Goal: Task Accomplishment & Management: Use online tool/utility

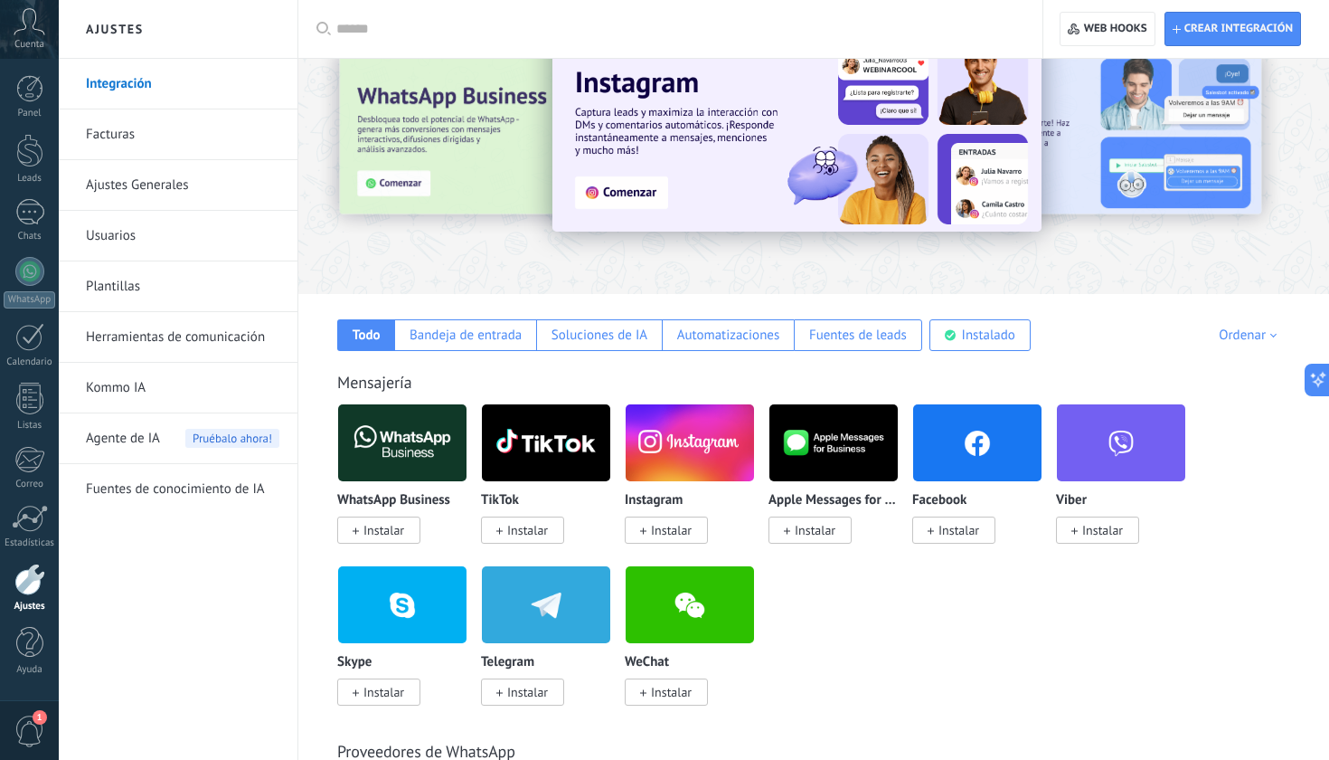
click at [962, 465] on img at bounding box center [977, 443] width 128 height 88
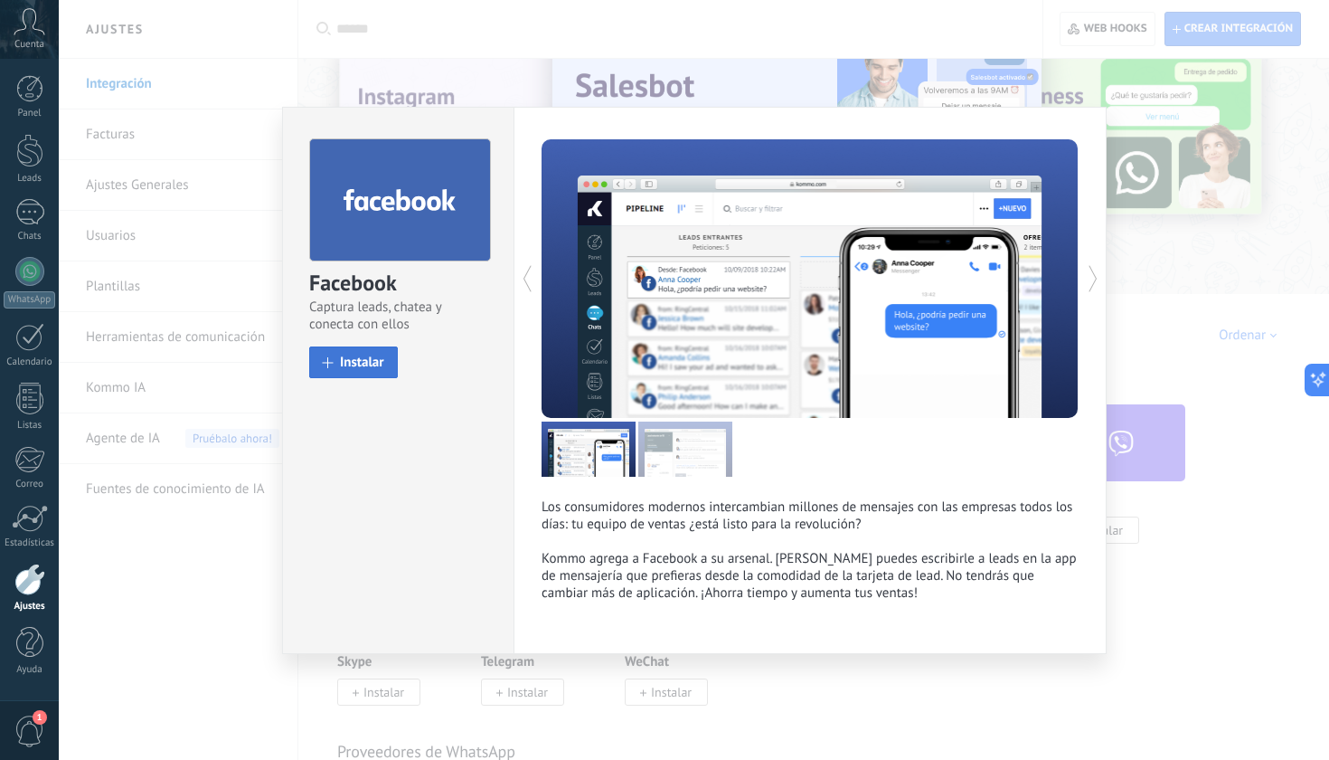
click at [376, 353] on button "Instalar" at bounding box center [353, 362] width 89 height 32
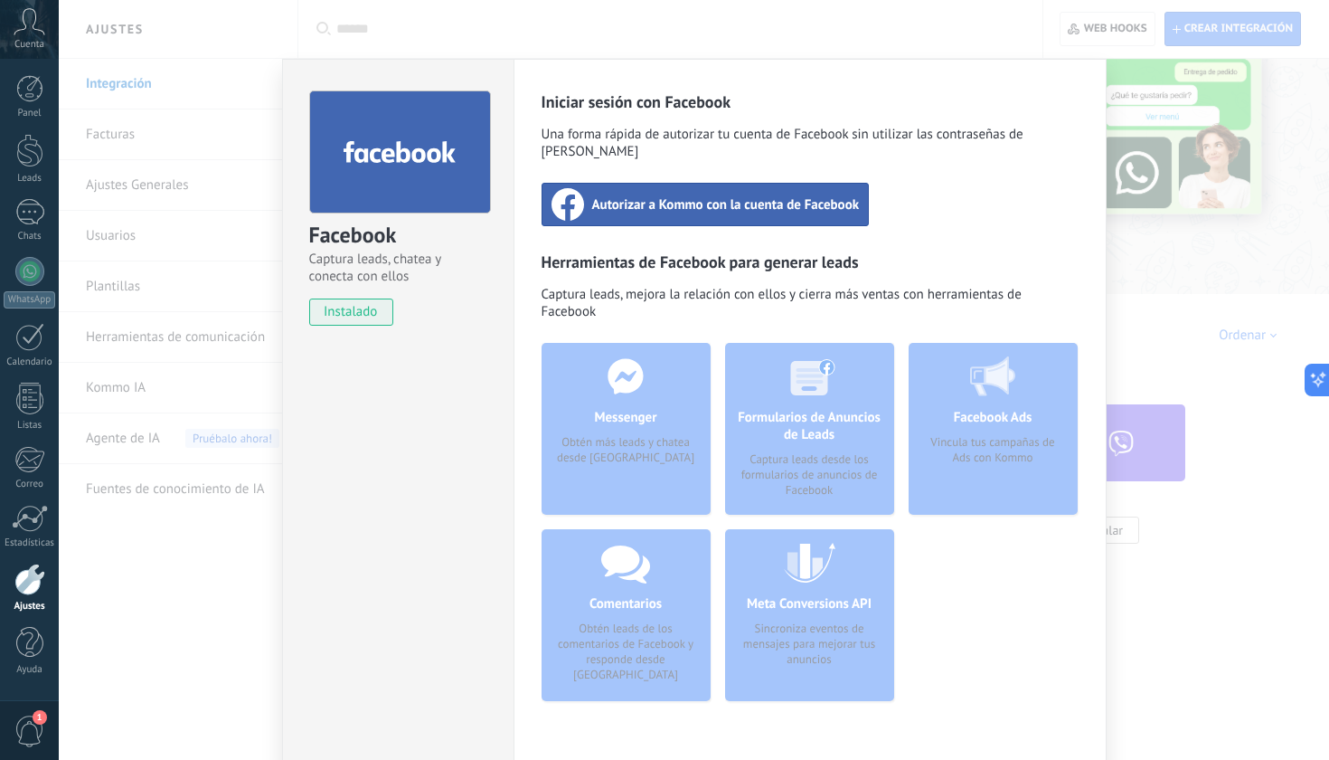
click at [740, 195] on span "Autorizar a Kommo con la cuenta de Facebook" at bounding box center [726, 204] width 268 height 18
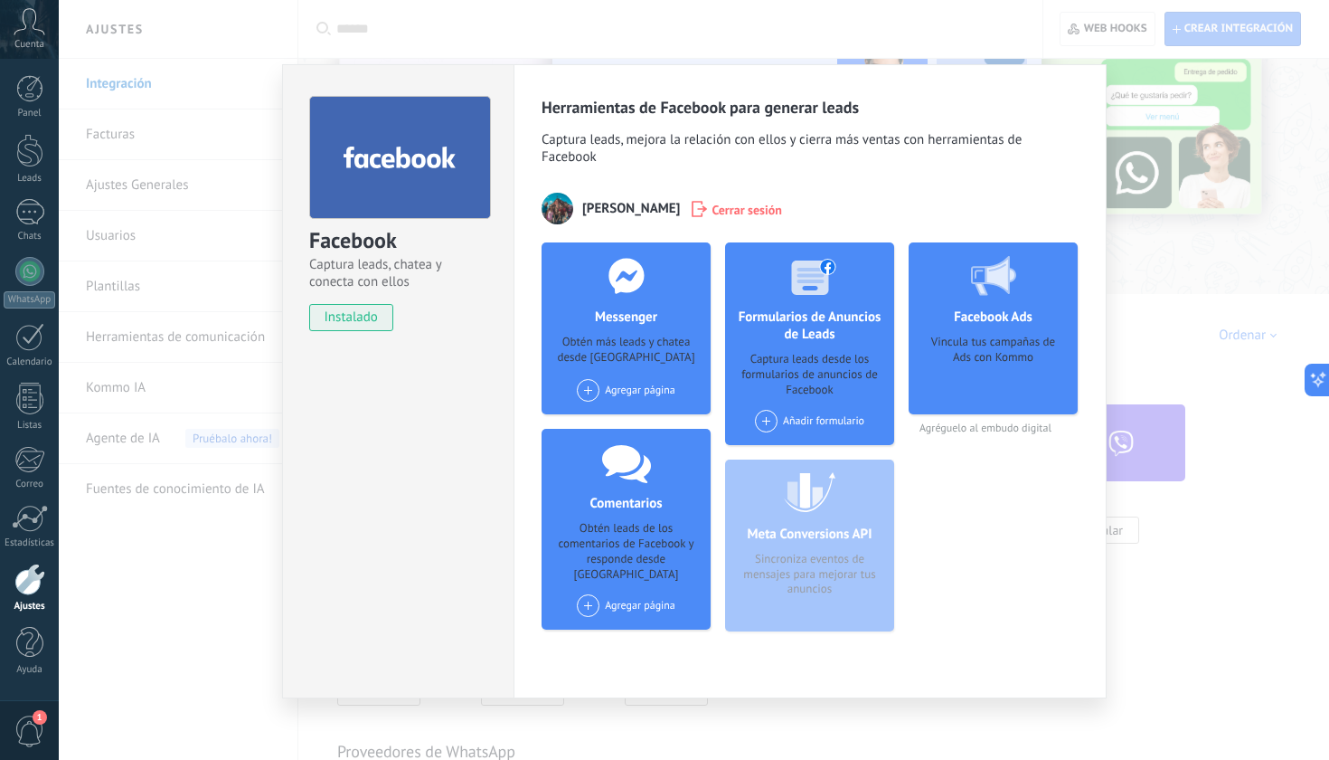
click at [624, 392] on div "Agregar página" at bounding box center [626, 390] width 99 height 23
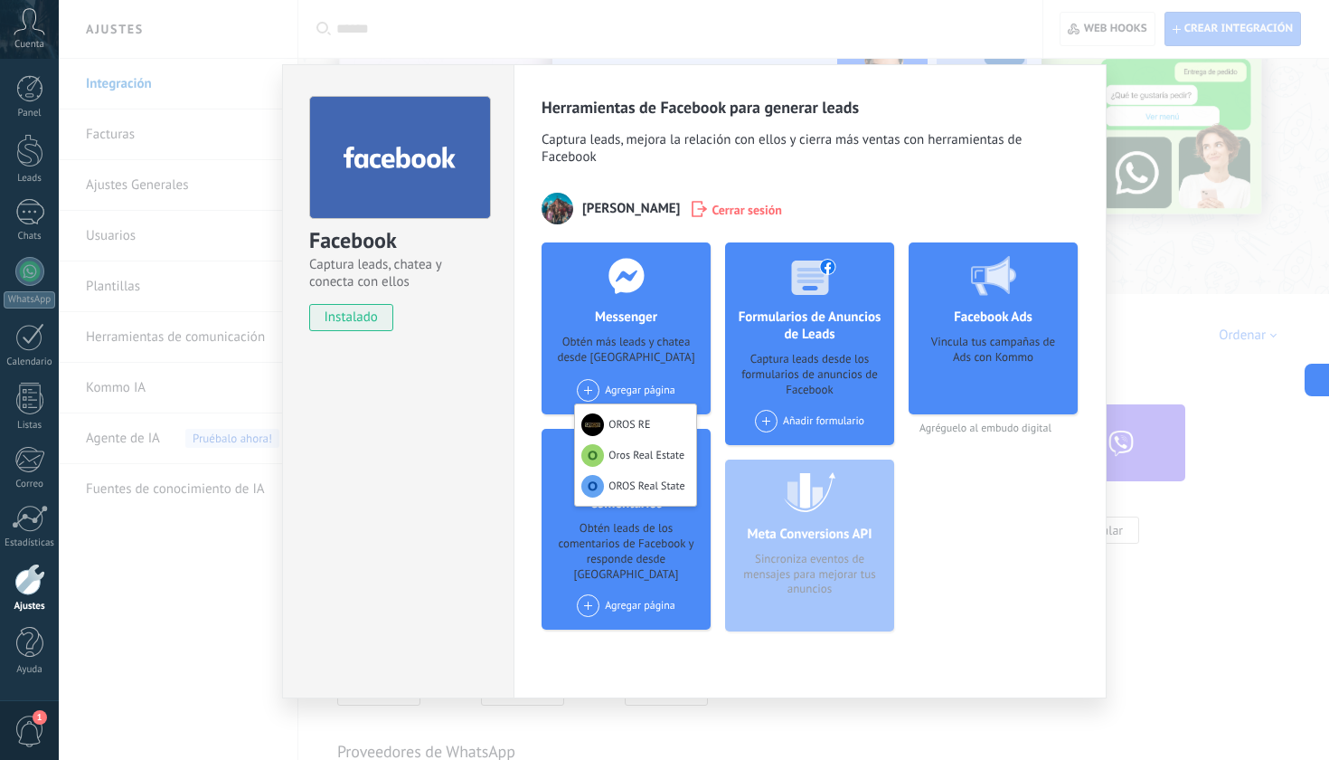
click at [670, 350] on div "Obtén más leads y chatea desde [GEOGRAPHIC_DATA]" at bounding box center [626, 351] width 140 height 33
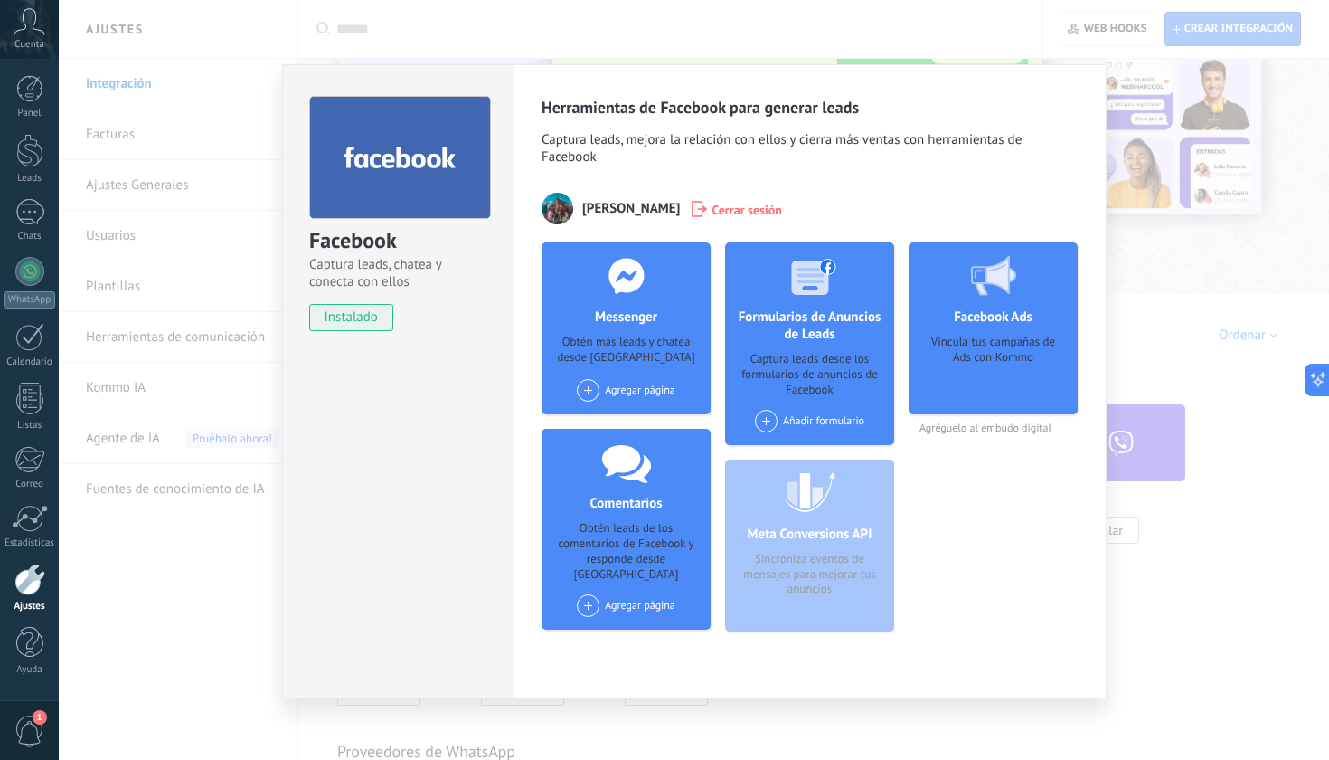
click at [712, 206] on span "Cerrar sesión" at bounding box center [747, 209] width 71 height 18
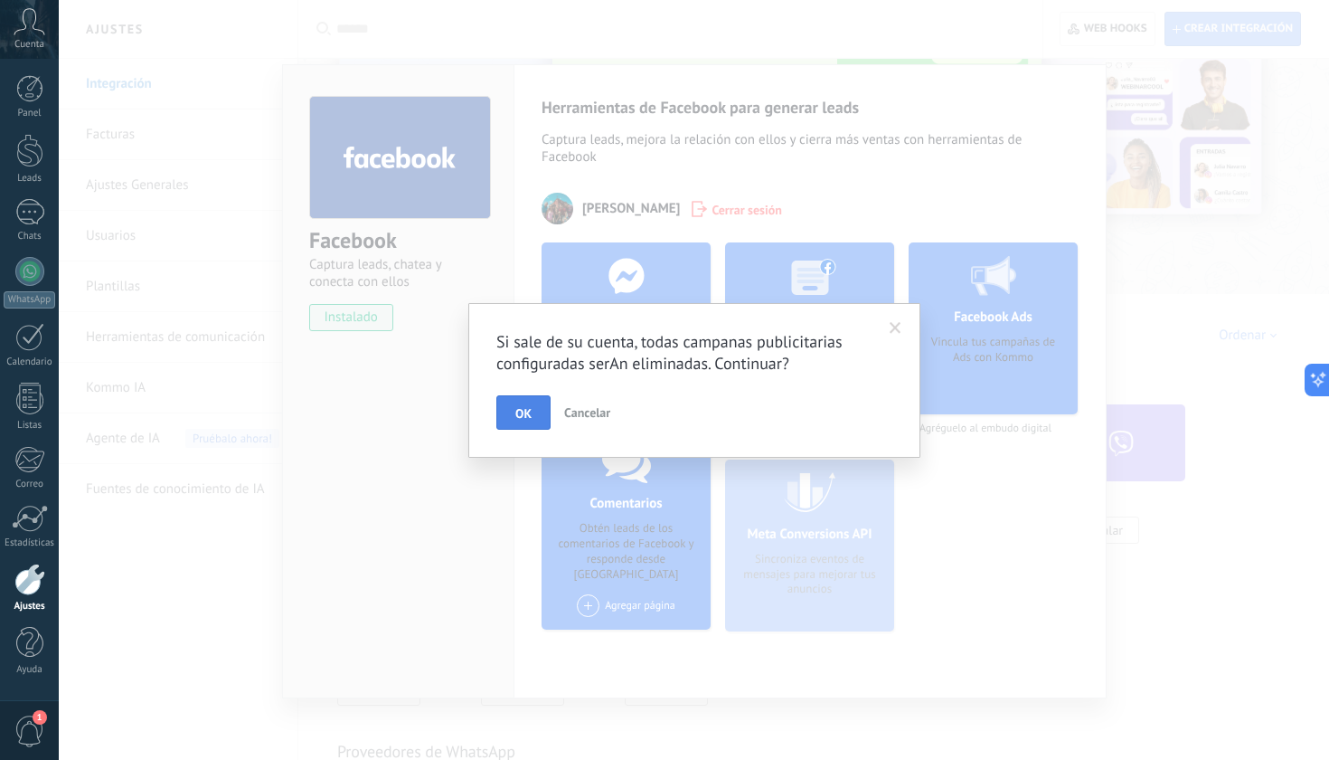
click at [529, 404] on button "OK" at bounding box center [523, 412] width 54 height 34
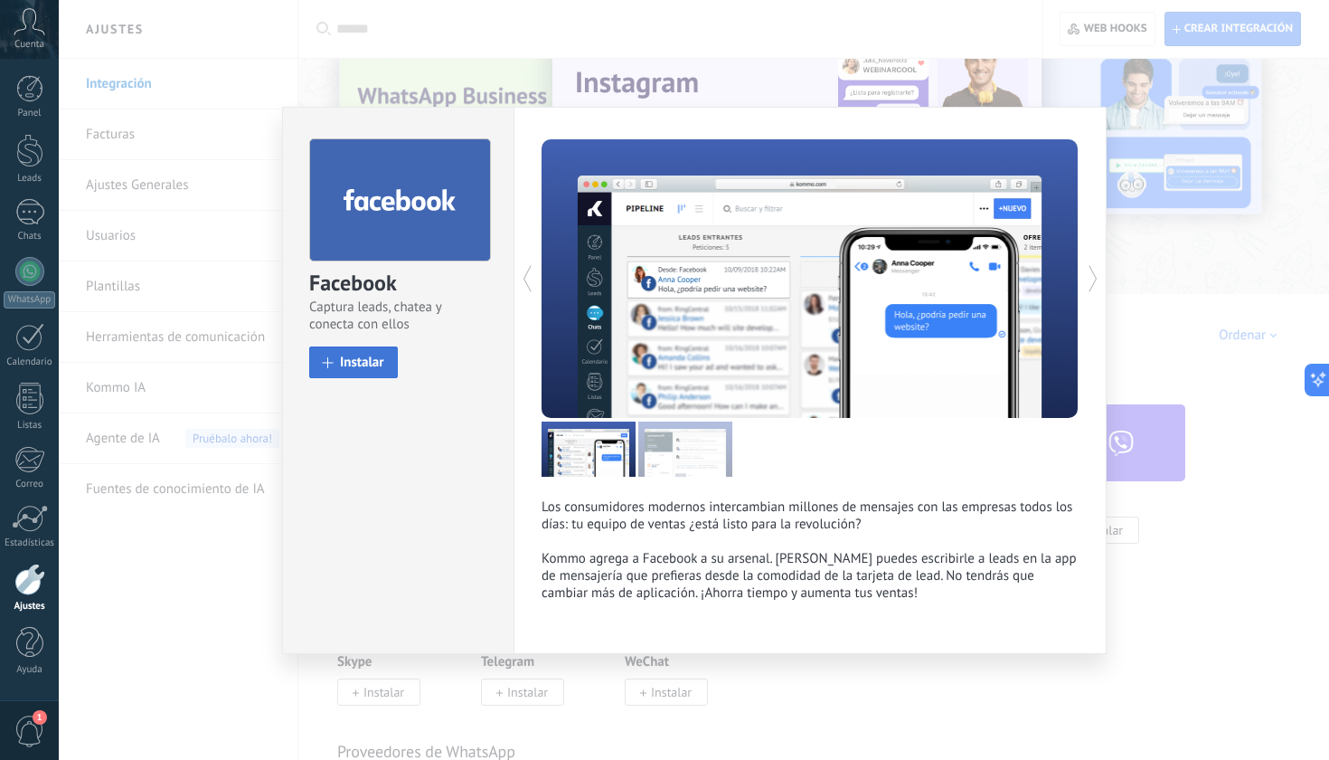
click at [366, 360] on span "Instalar" at bounding box center [362, 362] width 44 height 14
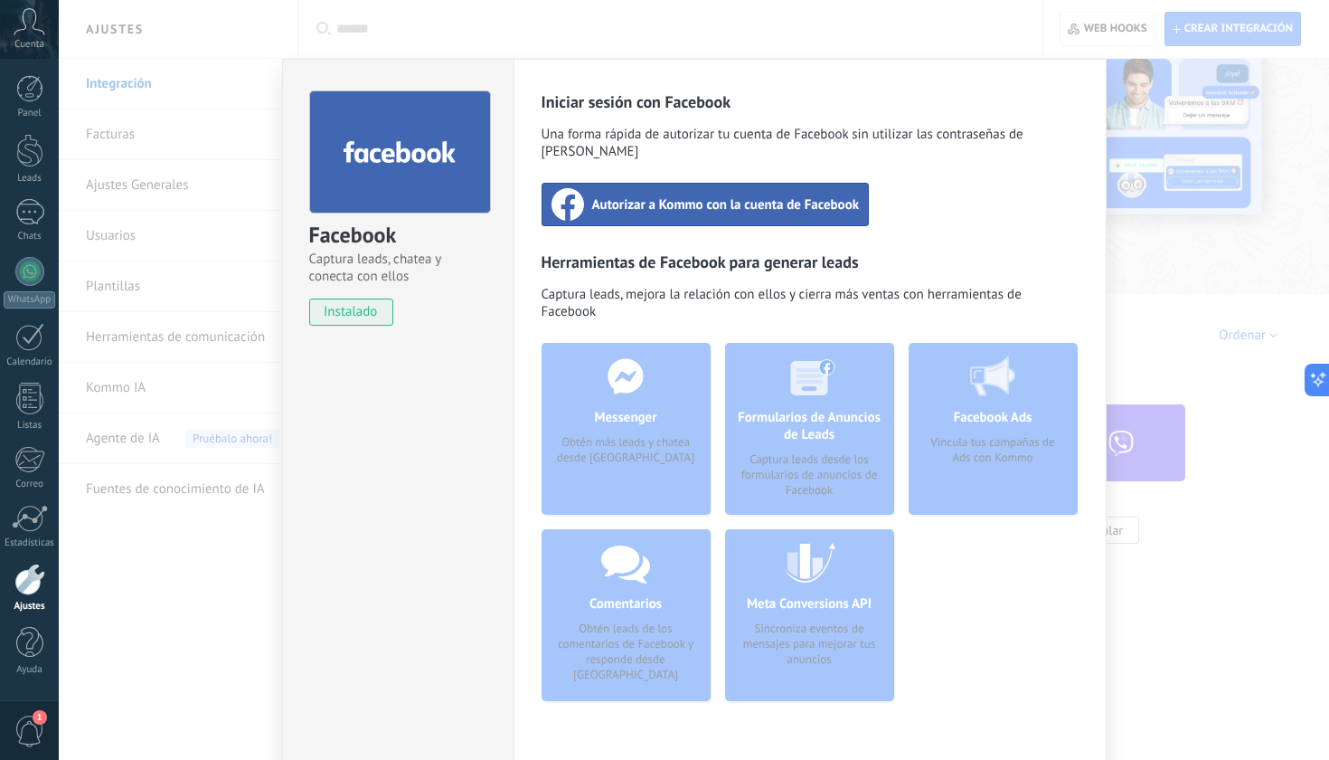
click at [718, 204] on div "Autorizar a Kommo con la cuenta de Facebook" at bounding box center [706, 204] width 328 height 43
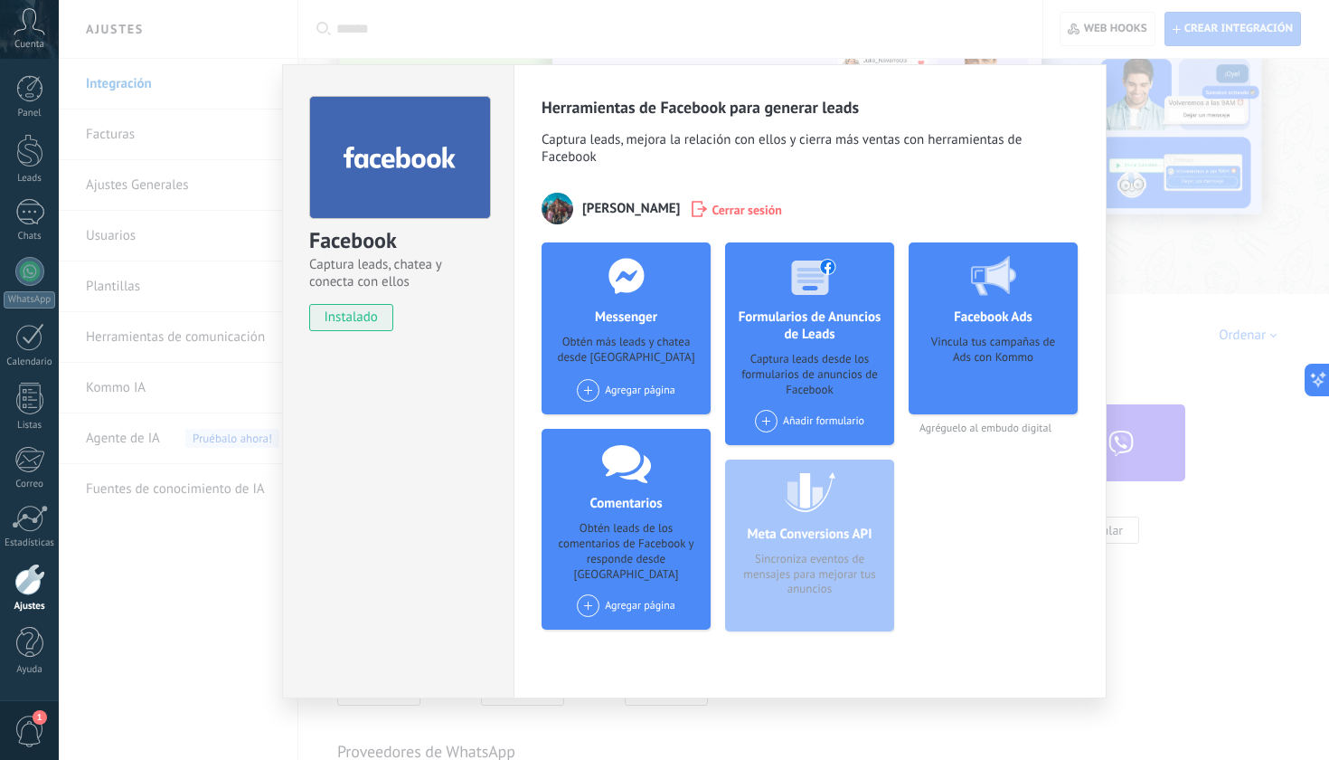
click at [592, 396] on span at bounding box center [588, 390] width 23 height 23
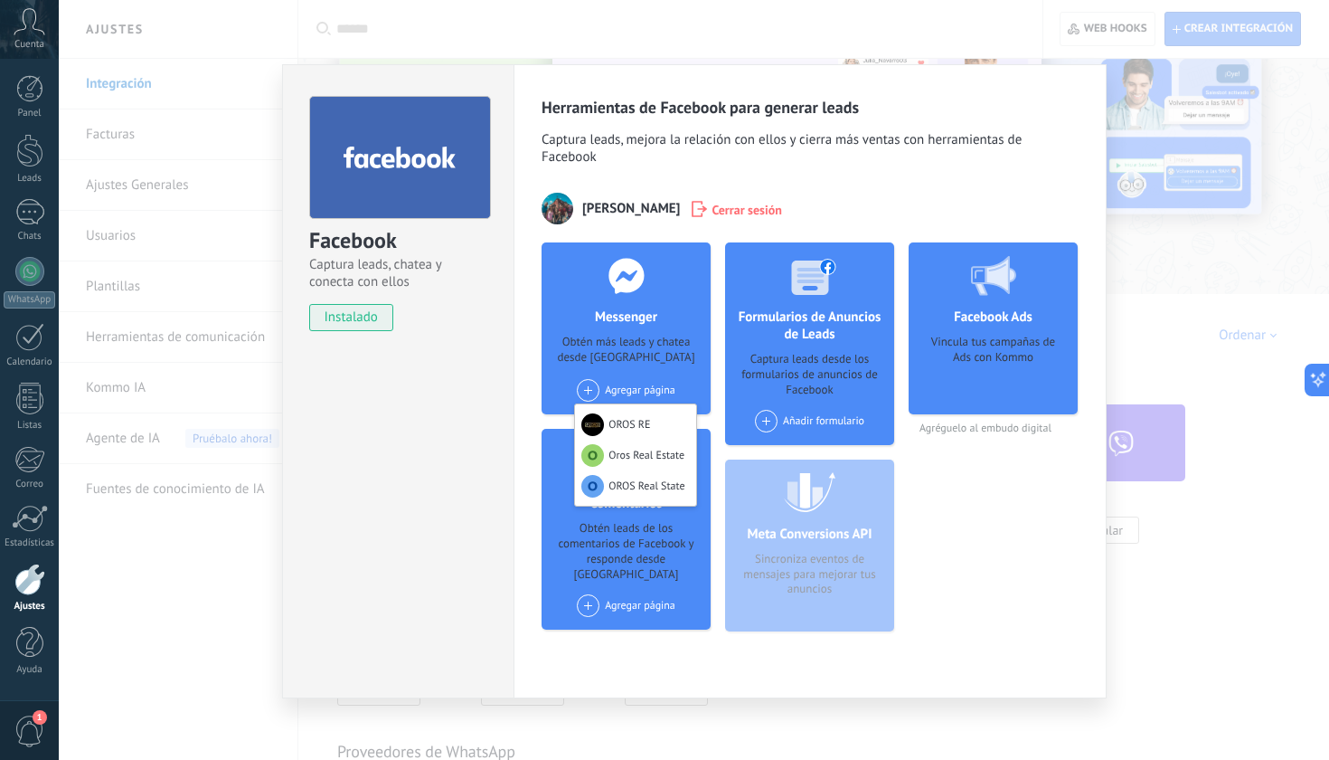
click at [722, 208] on span "Cerrar sesión" at bounding box center [747, 209] width 71 height 18
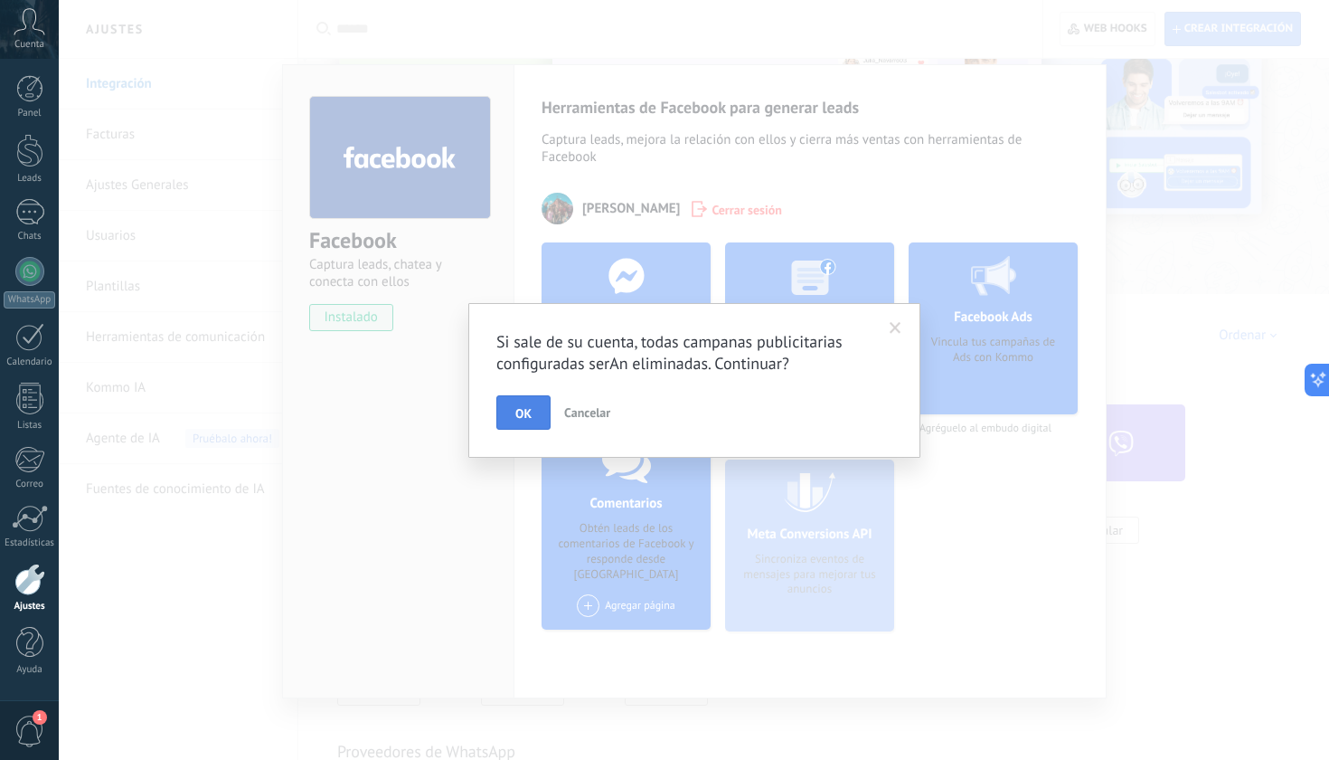
click at [531, 414] on span "OK" at bounding box center [523, 413] width 16 height 13
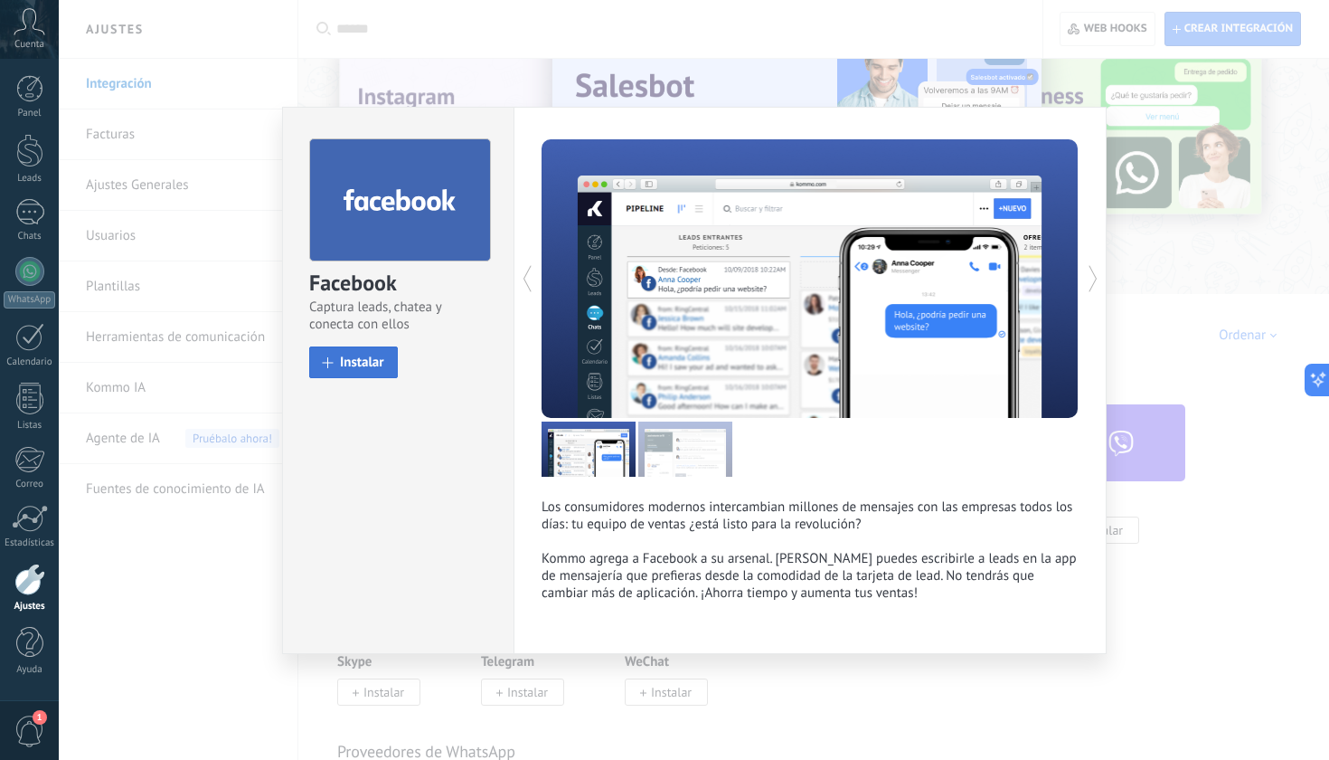
click at [377, 364] on span "Instalar" at bounding box center [362, 362] width 44 height 14
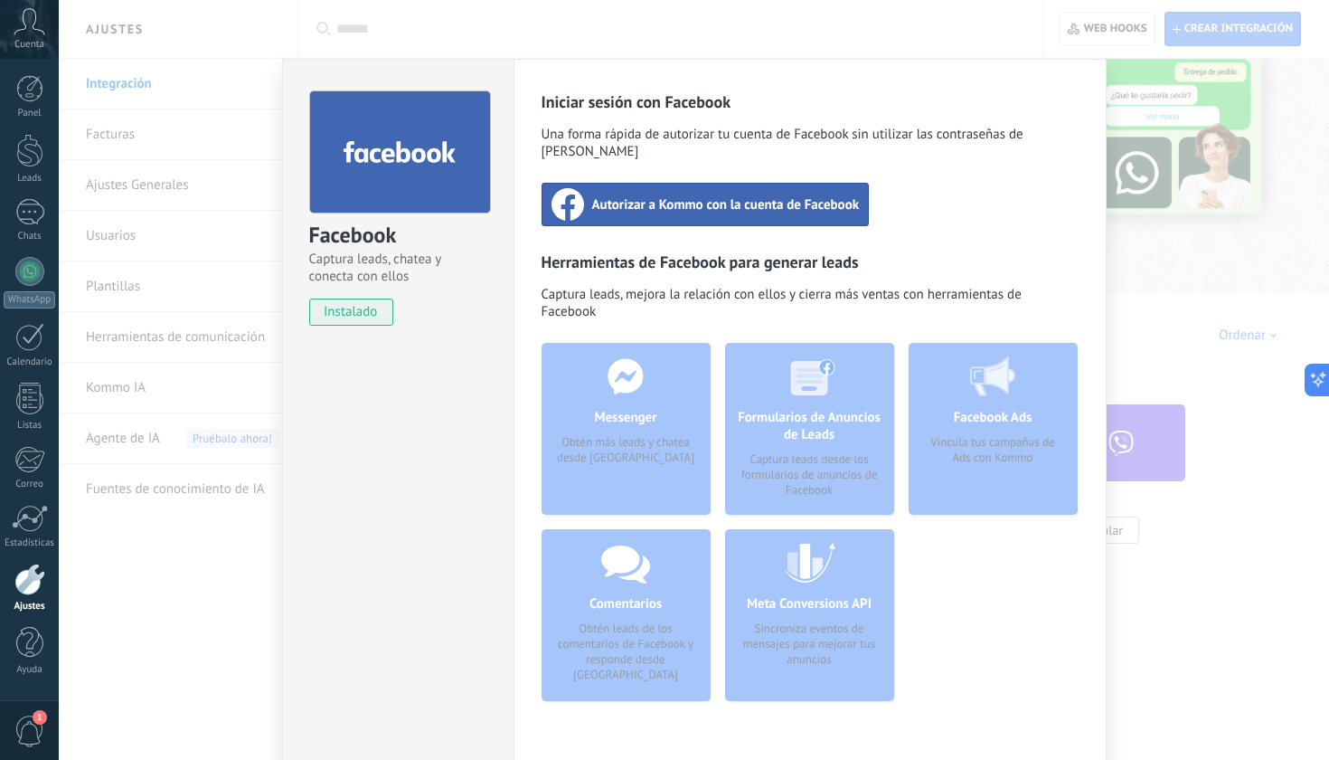
click at [699, 203] on div "Autorizar a Kommo con la cuenta de Facebook" at bounding box center [706, 204] width 328 height 43
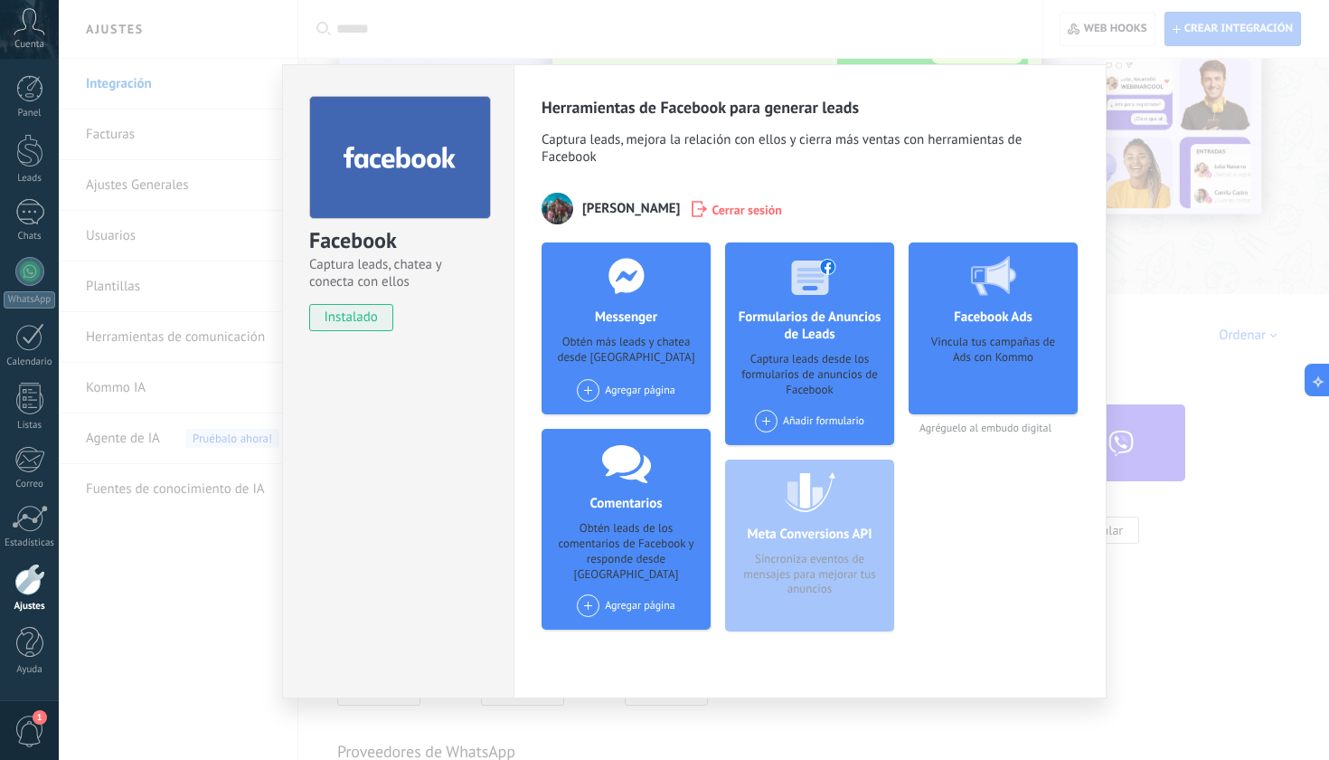
click at [656, 390] on div "Agregar página" at bounding box center [626, 390] width 99 height 23
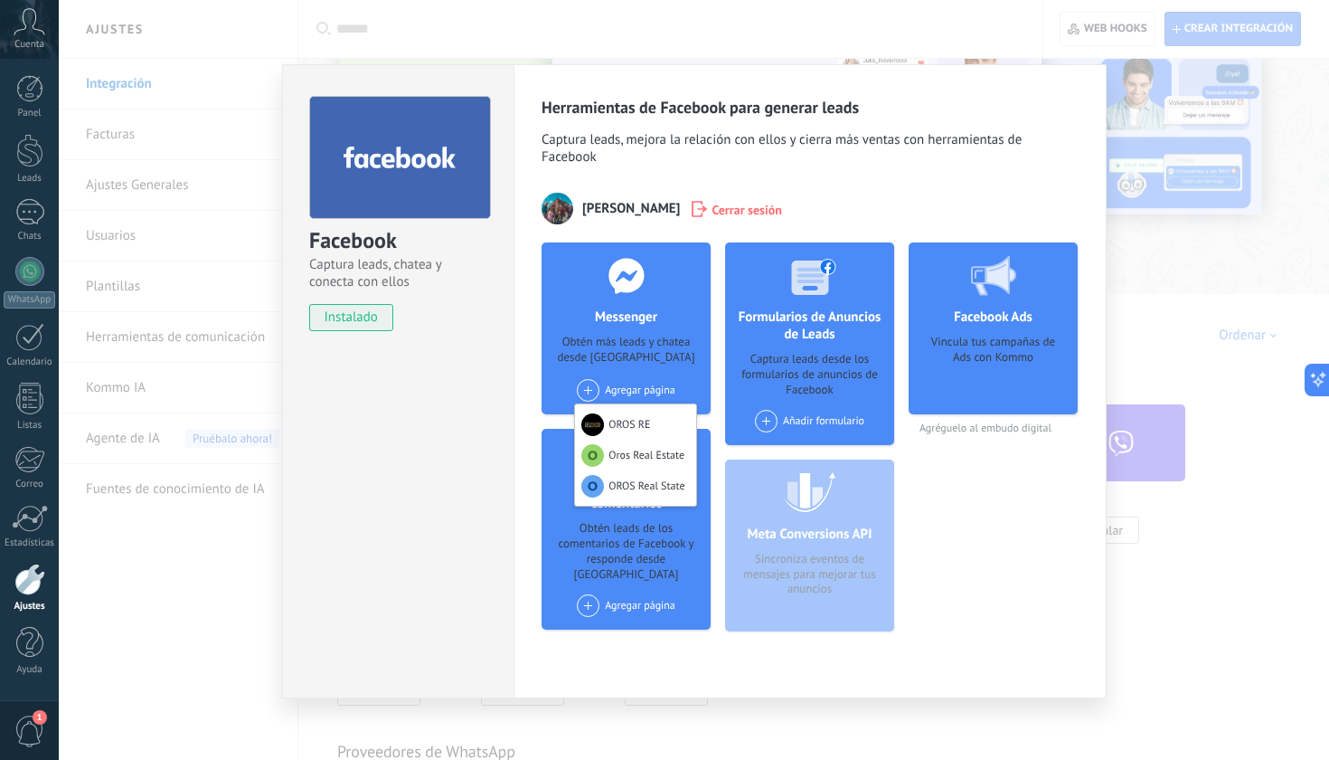
click at [682, 282] on div at bounding box center [626, 275] width 179 height 66
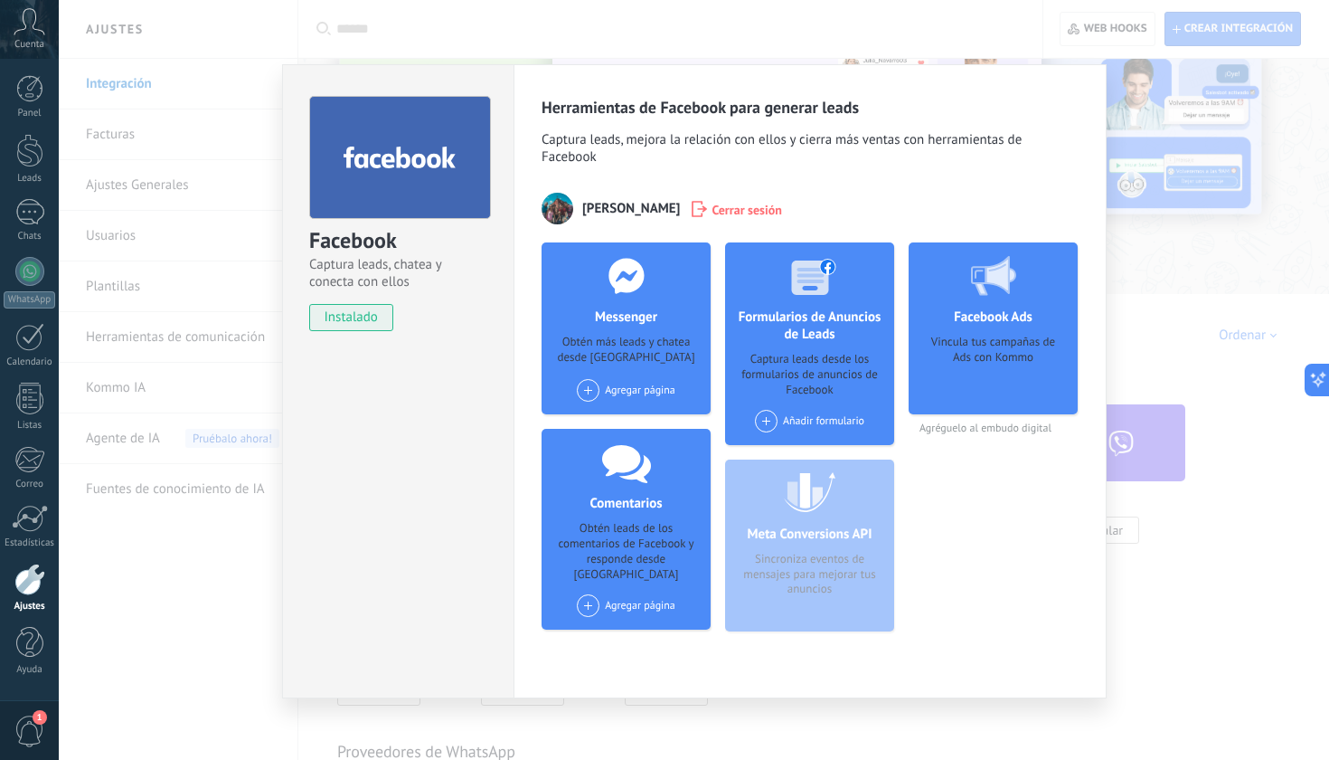
click at [593, 594] on span at bounding box center [588, 605] width 23 height 23
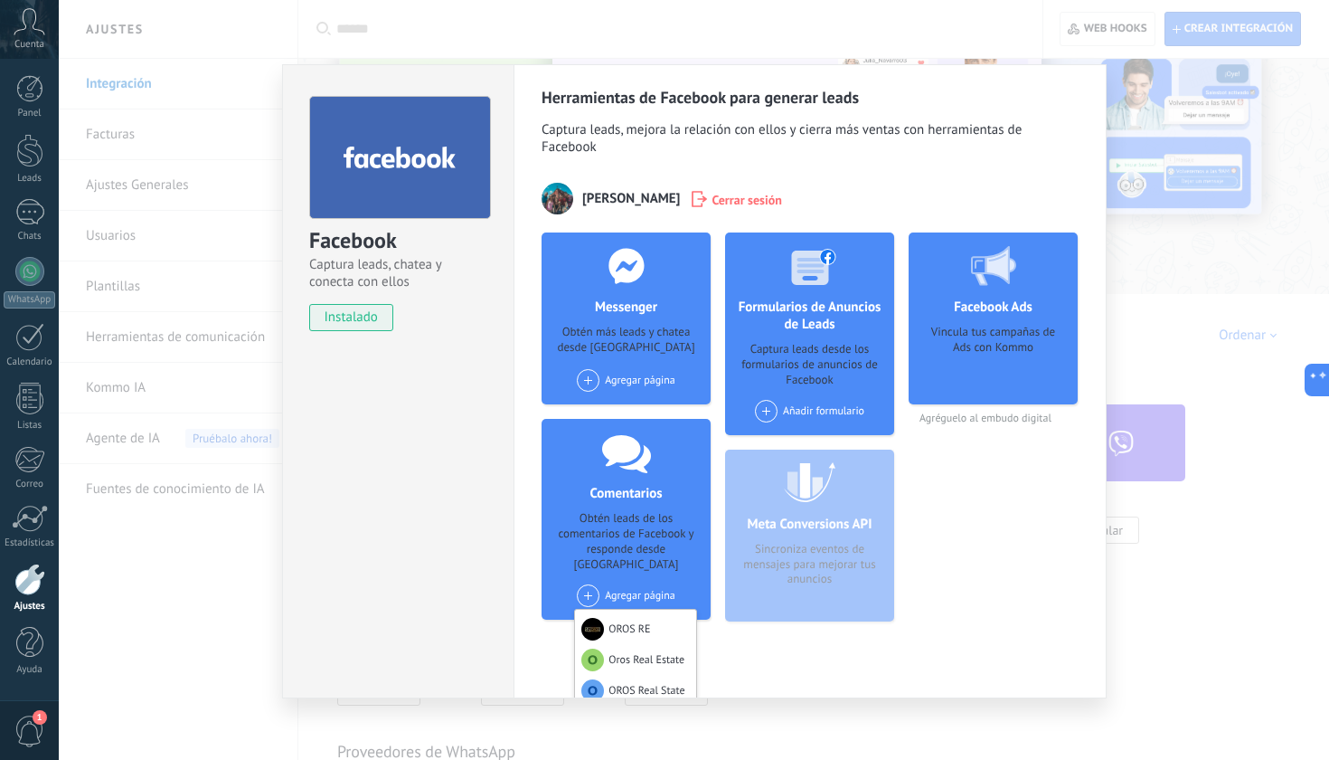
scroll to position [9, 0]
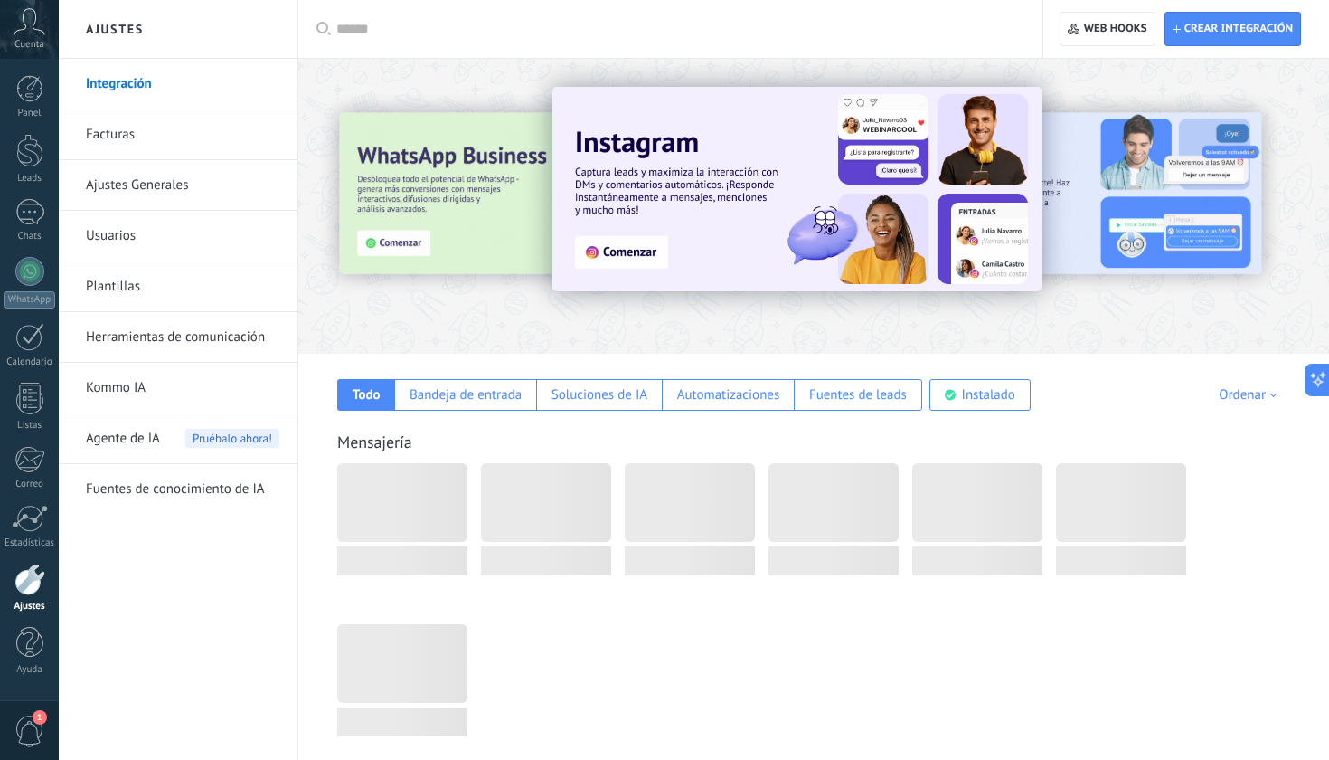
scroll to position [60, 0]
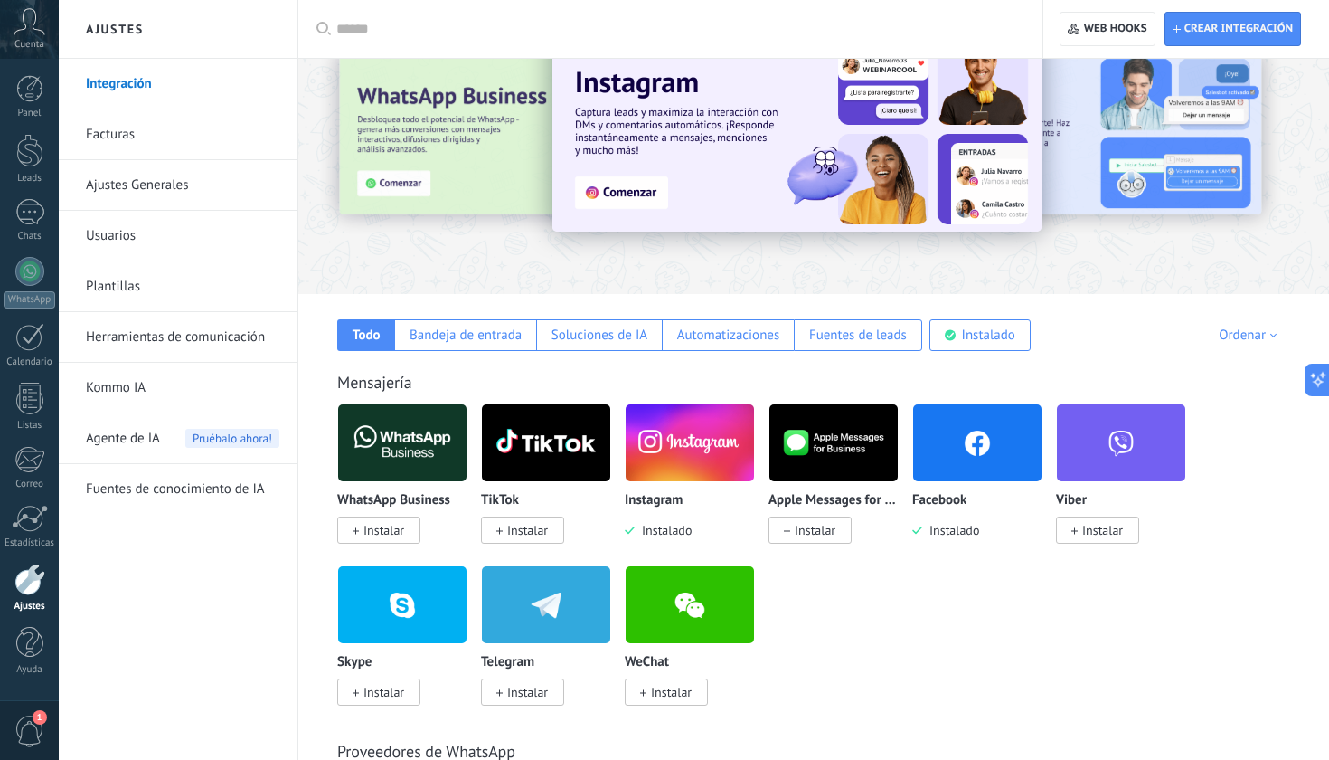
click at [991, 461] on img at bounding box center [977, 443] width 128 height 88
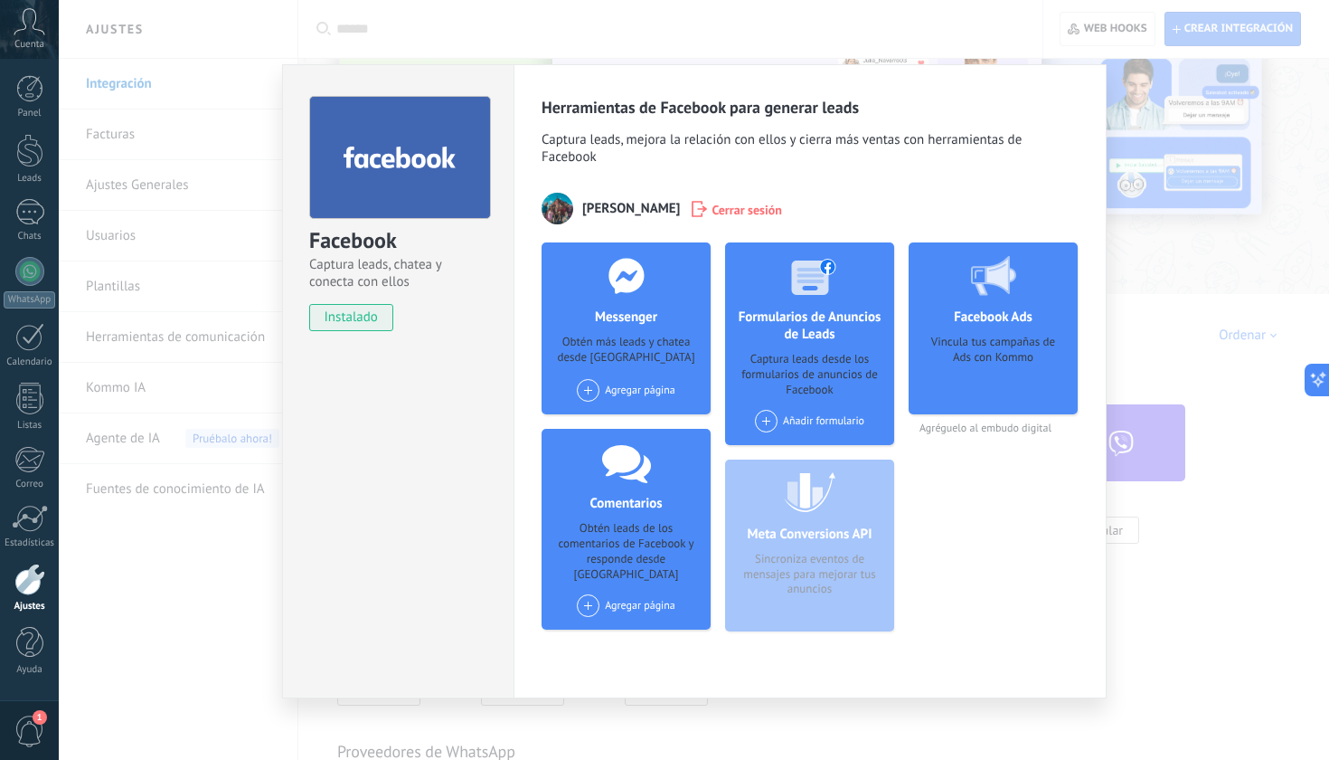
click at [629, 382] on div "Agregar página" at bounding box center [626, 390] width 99 height 23
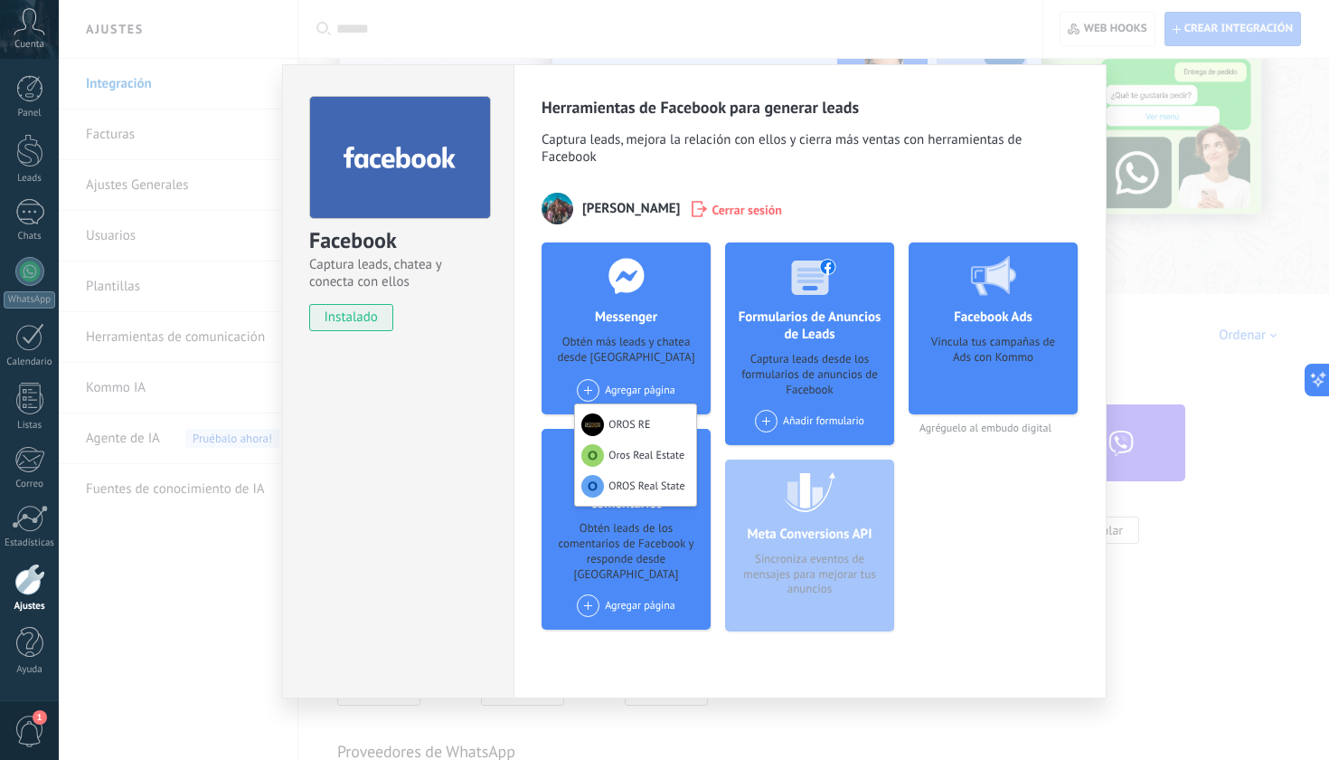
click at [686, 363] on div "Obtén más leads y chatea desde [GEOGRAPHIC_DATA]" at bounding box center [626, 351] width 140 height 33
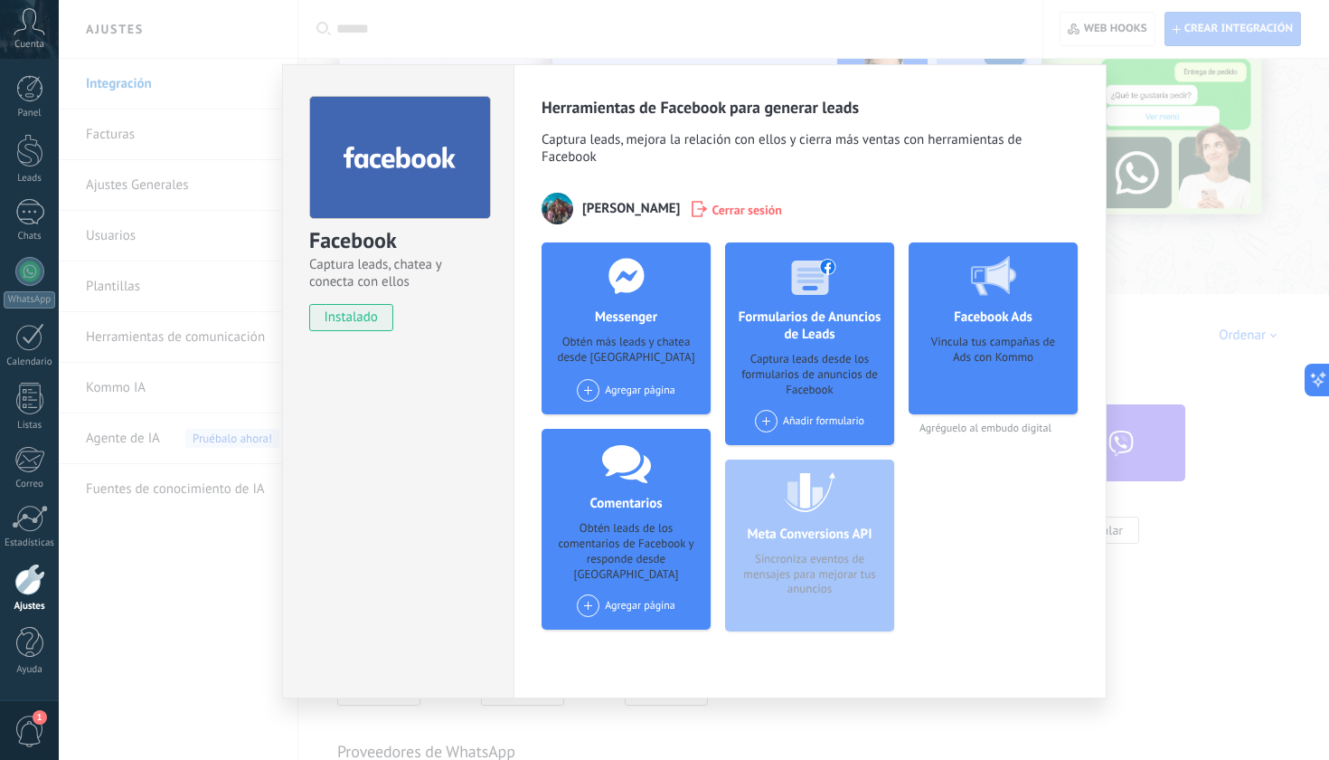
click at [774, 421] on span at bounding box center [766, 421] width 23 height 23
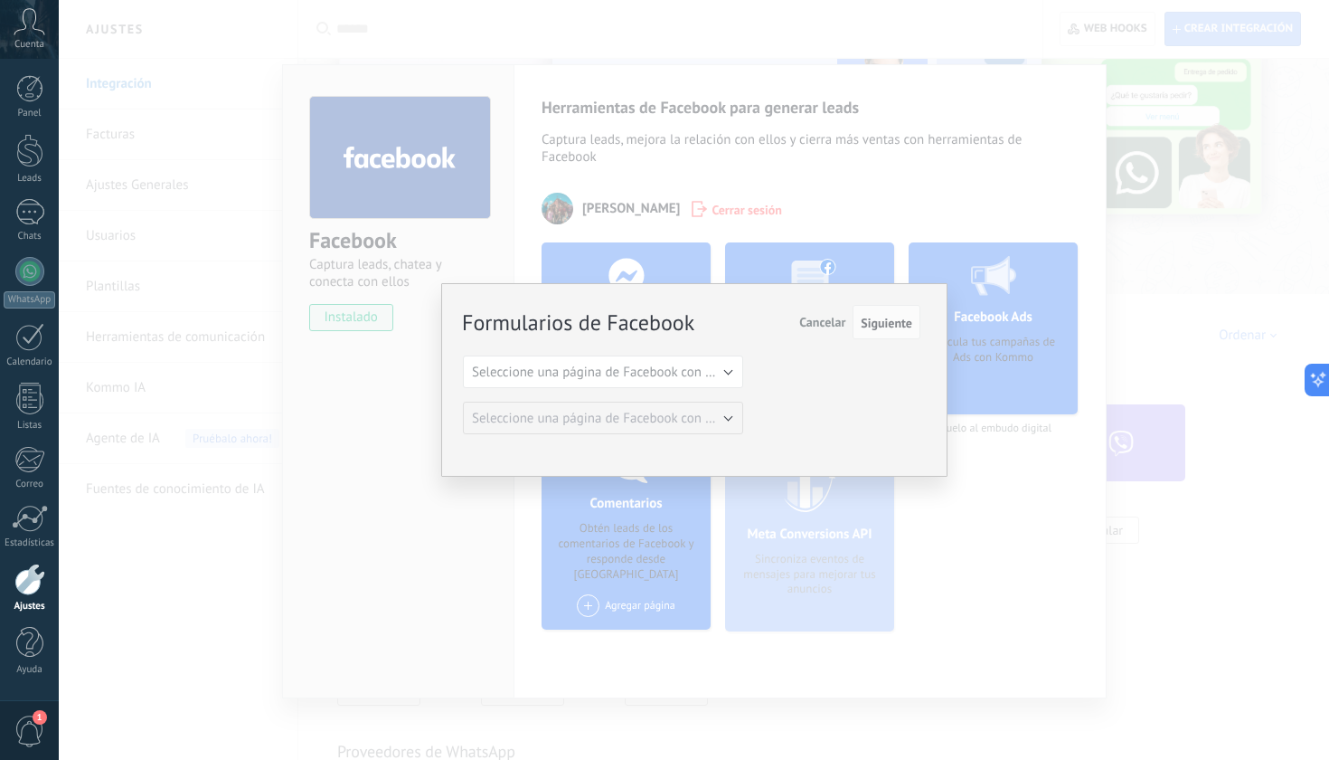
click at [822, 325] on span "Cancelar" at bounding box center [822, 322] width 46 height 16
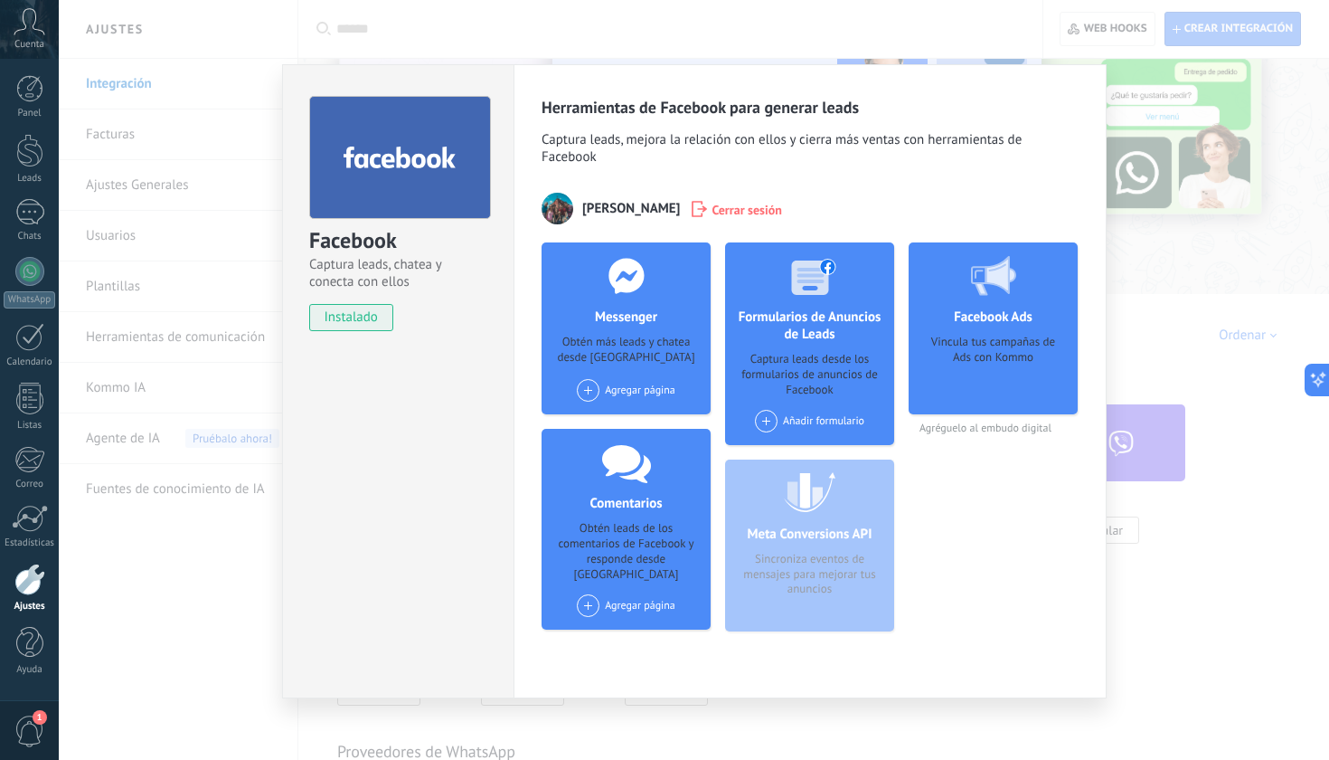
click at [733, 206] on span "Cerrar sesión" at bounding box center [747, 209] width 71 height 18
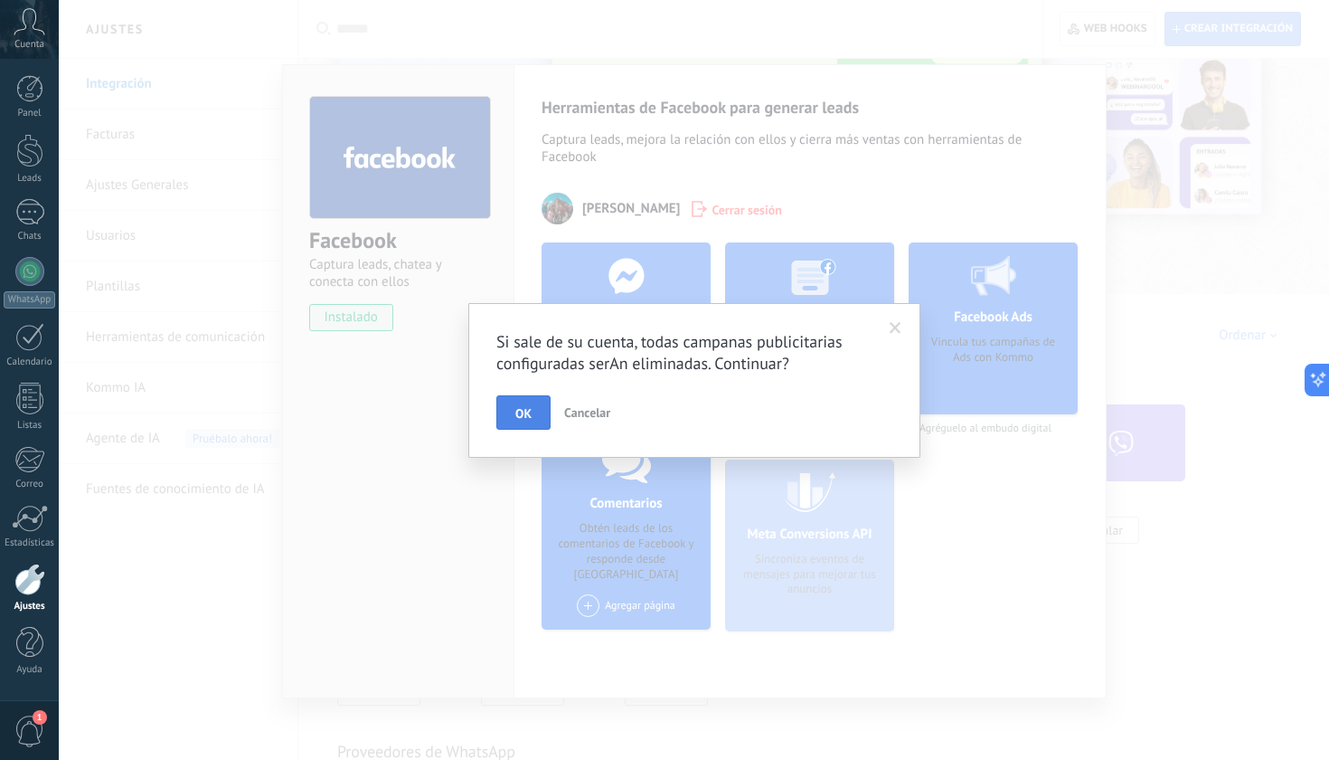
click at [535, 417] on button "OK" at bounding box center [523, 412] width 54 height 34
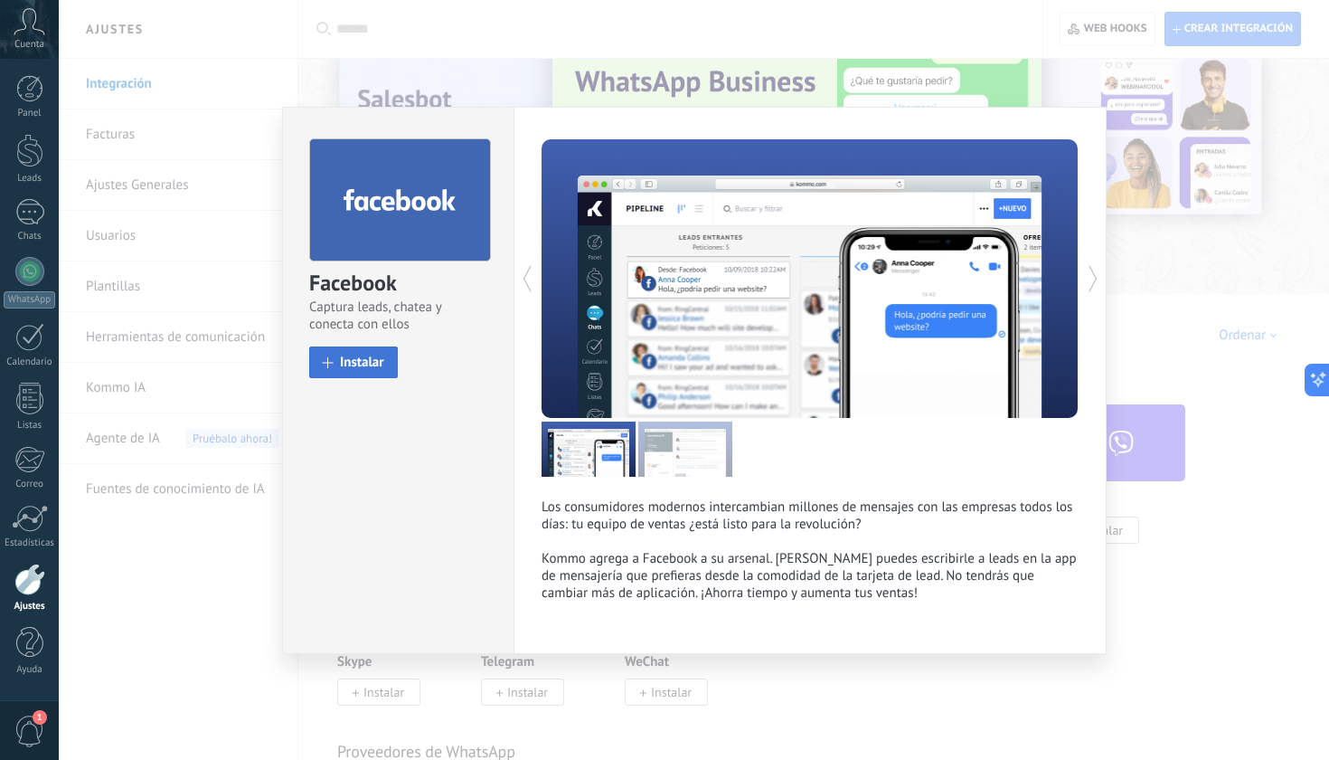
click at [382, 373] on button "Instalar" at bounding box center [353, 362] width 89 height 32
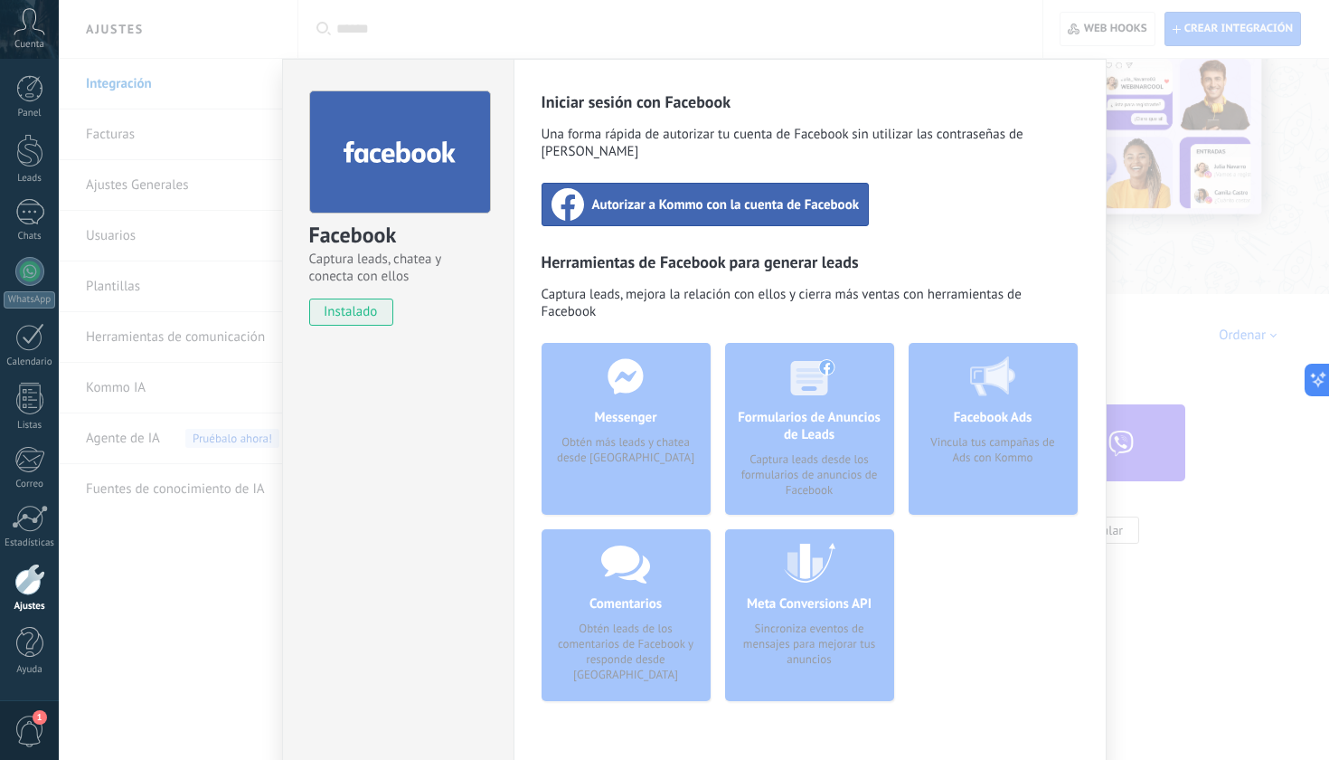
click at [697, 195] on span "Autorizar a Kommo con la cuenta de Facebook" at bounding box center [726, 204] width 268 height 18
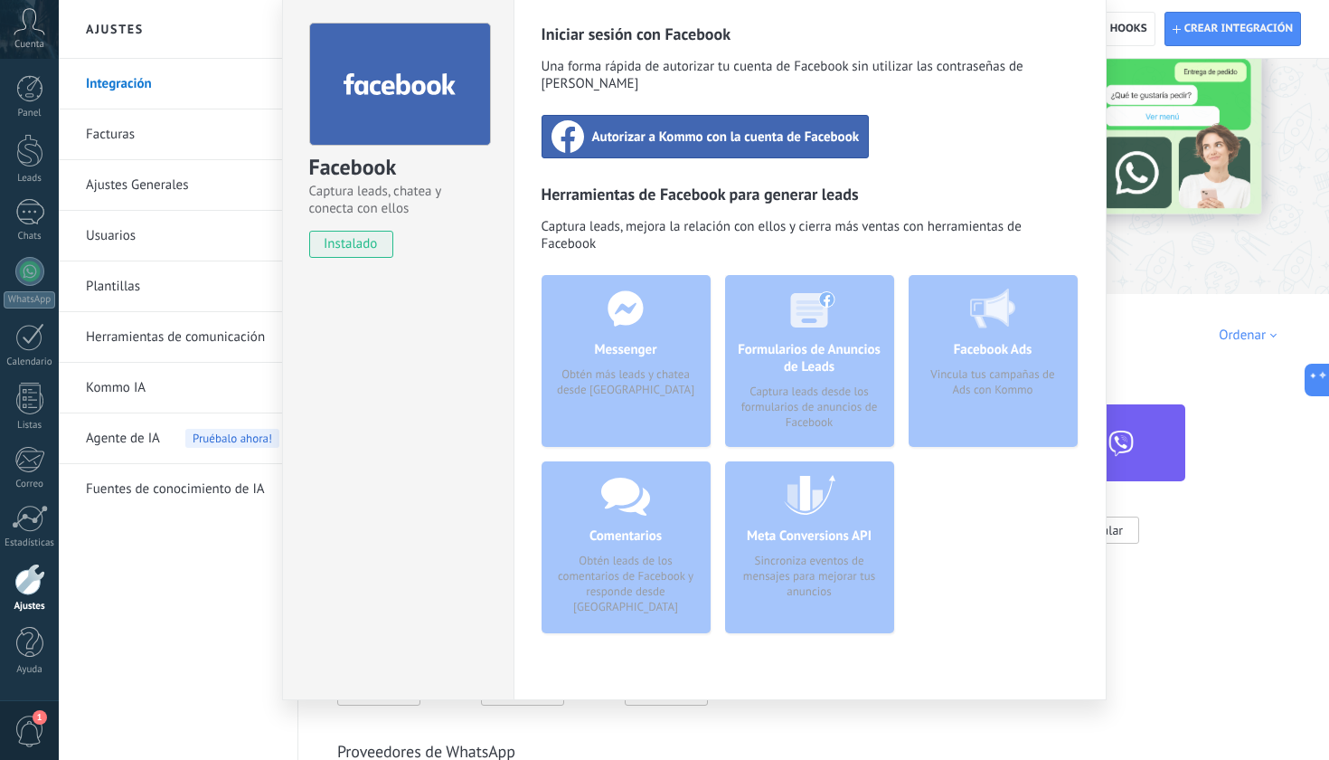
scroll to position [64, 0]
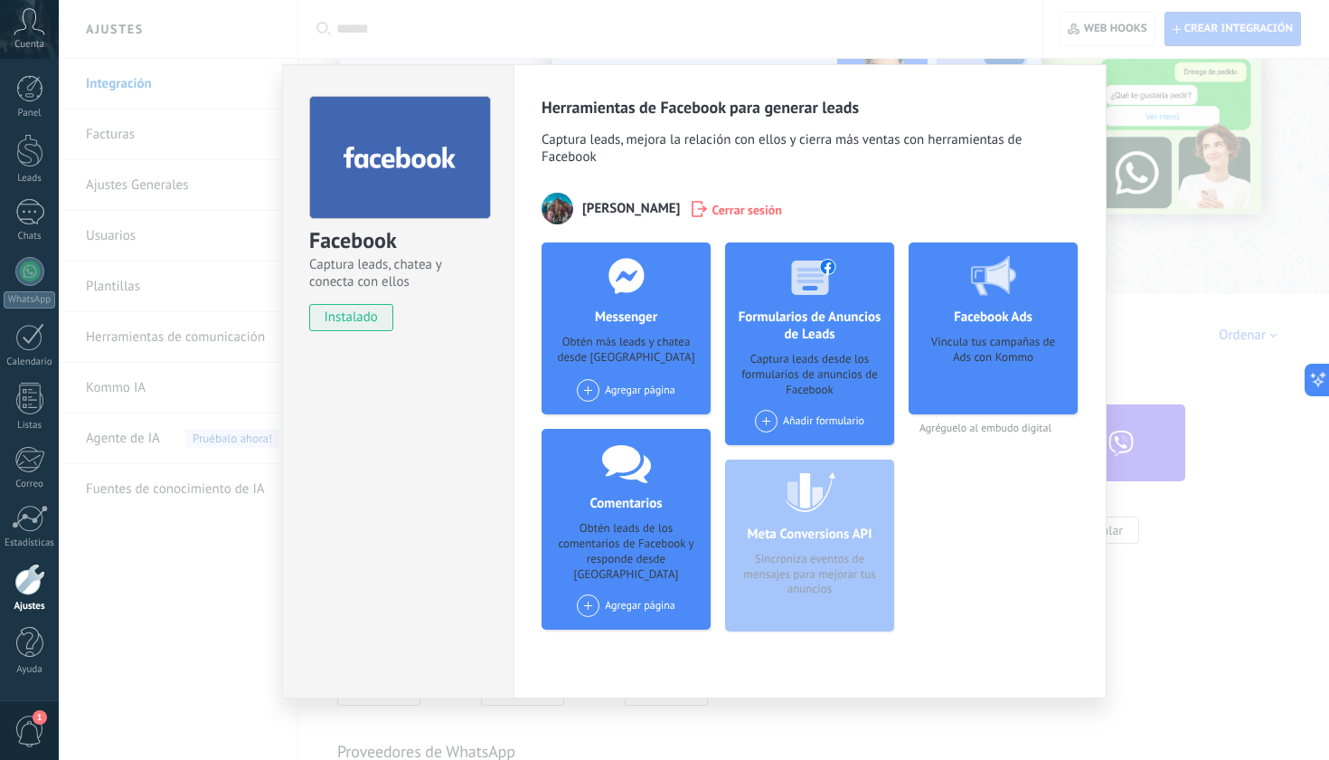
click at [642, 387] on div "Agregar página" at bounding box center [626, 390] width 99 height 23
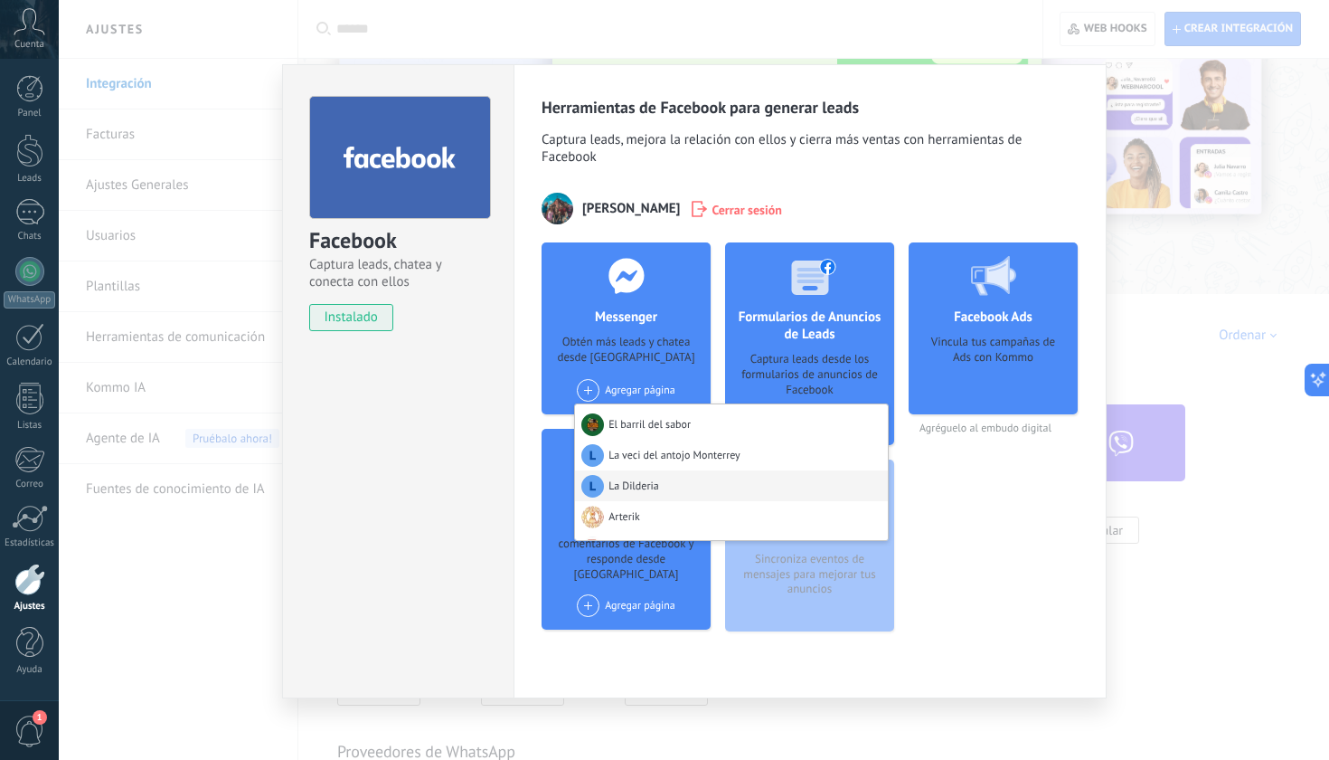
scroll to position [0, 0]
click at [664, 420] on div "El barril del sabor" at bounding box center [731, 421] width 313 height 35
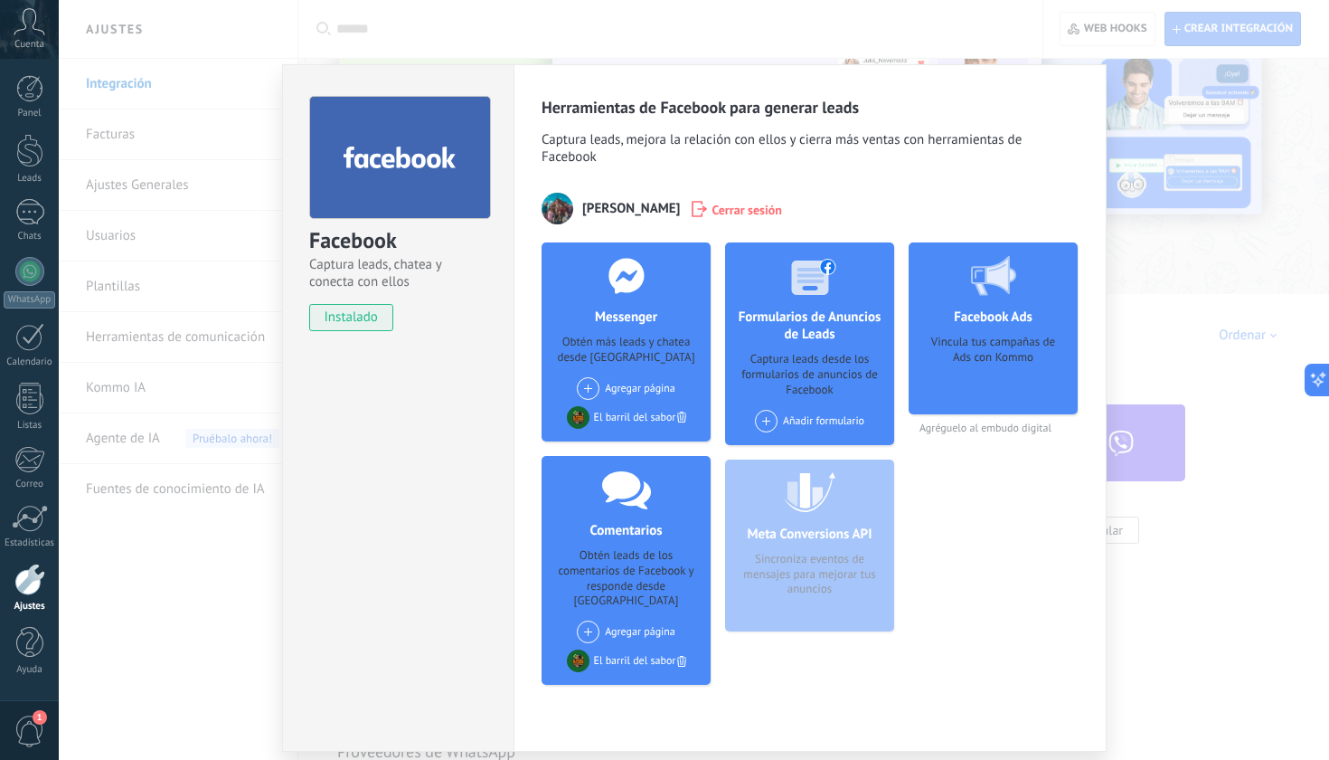
click at [1158, 258] on div "Facebook Captura leads, chatea y conecta con ellos instalado Desinstalar Herram…" at bounding box center [694, 380] width 1271 height 760
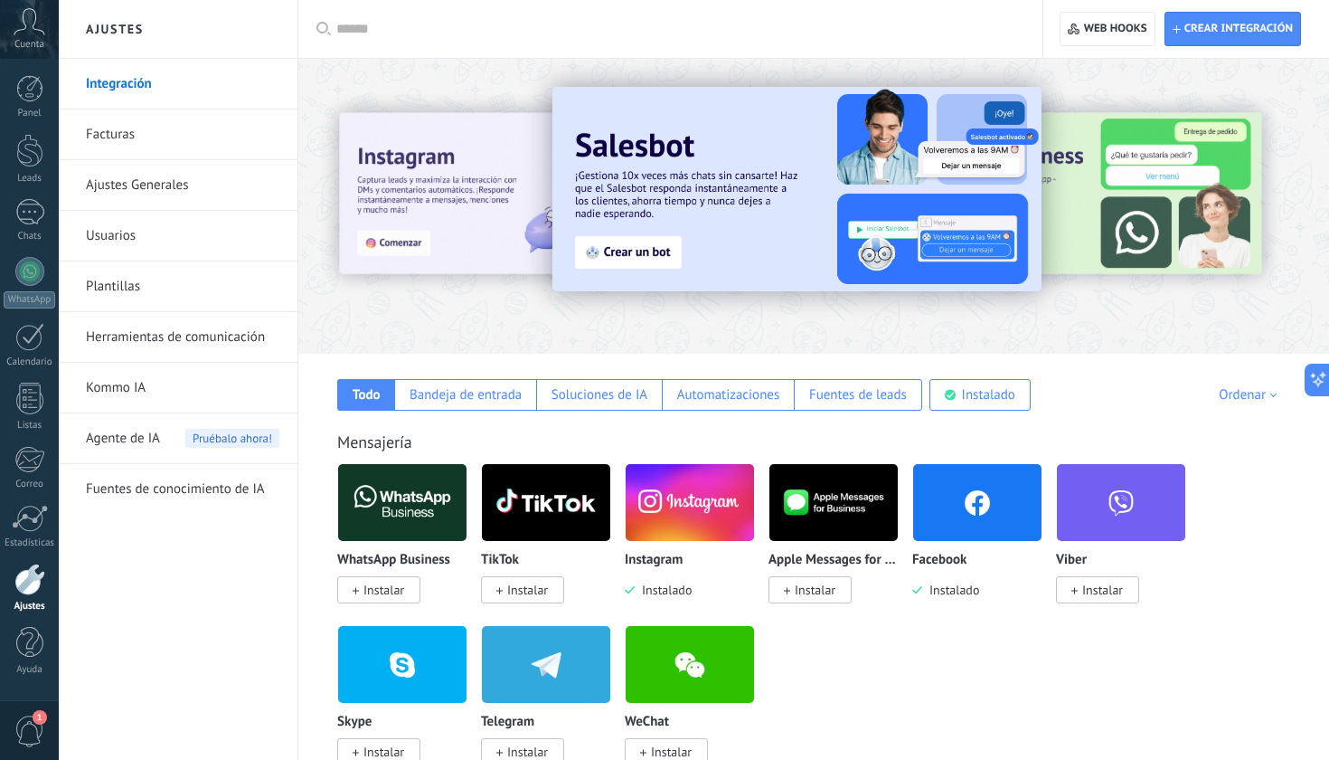
click at [515, 24] on input "text" at bounding box center [676, 29] width 681 height 19
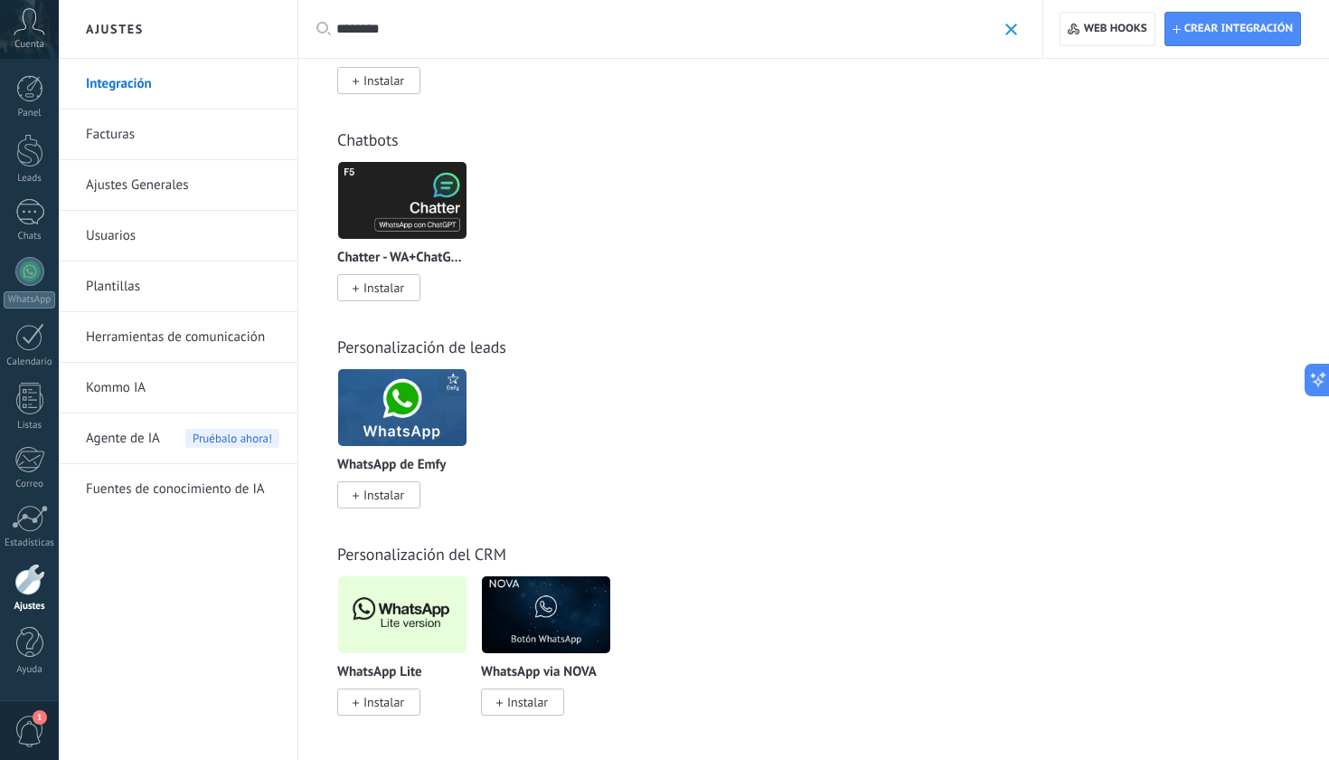
scroll to position [542, 0]
type input "********"
click at [417, 602] on img at bounding box center [402, 615] width 128 height 88
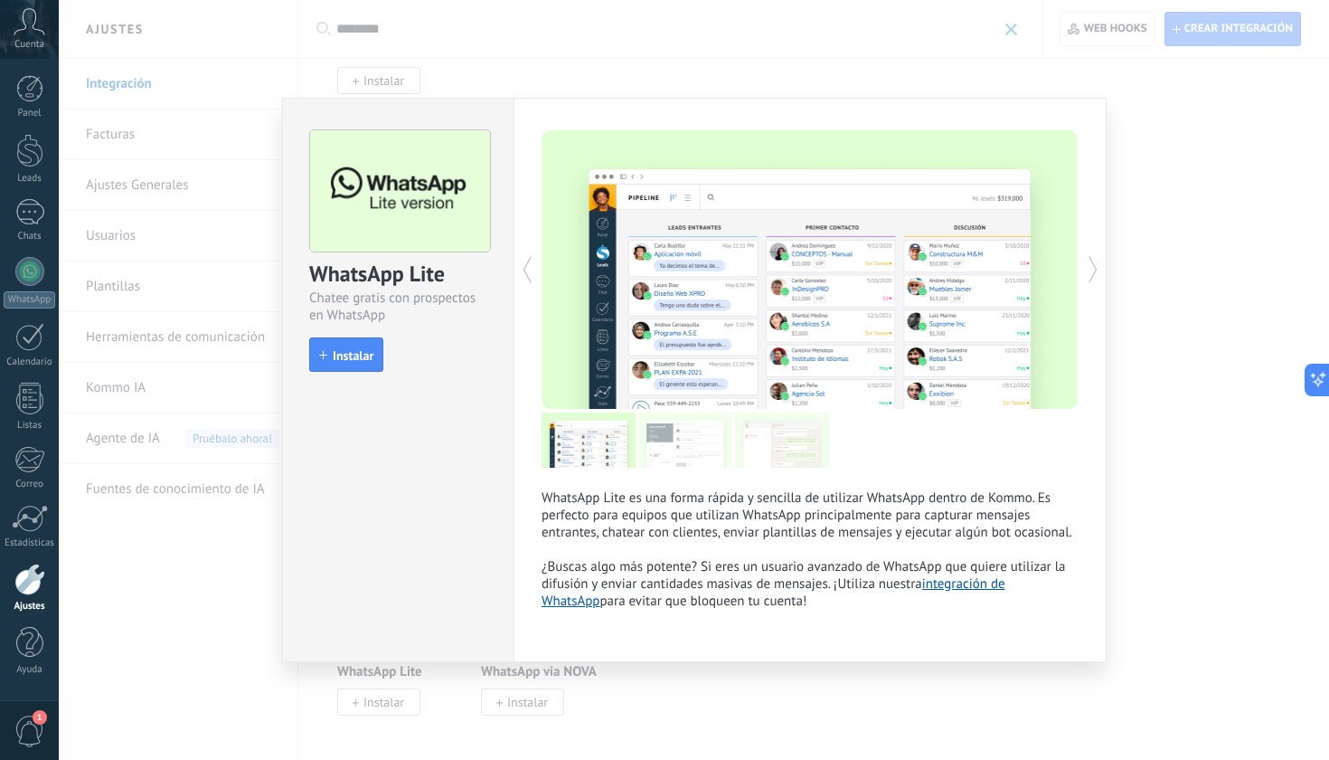
click at [1212, 211] on div "WhatsApp Lite Chatee gratis con prospectos en WhatsApp install Instalar WhatsAp…" at bounding box center [694, 380] width 1271 height 760
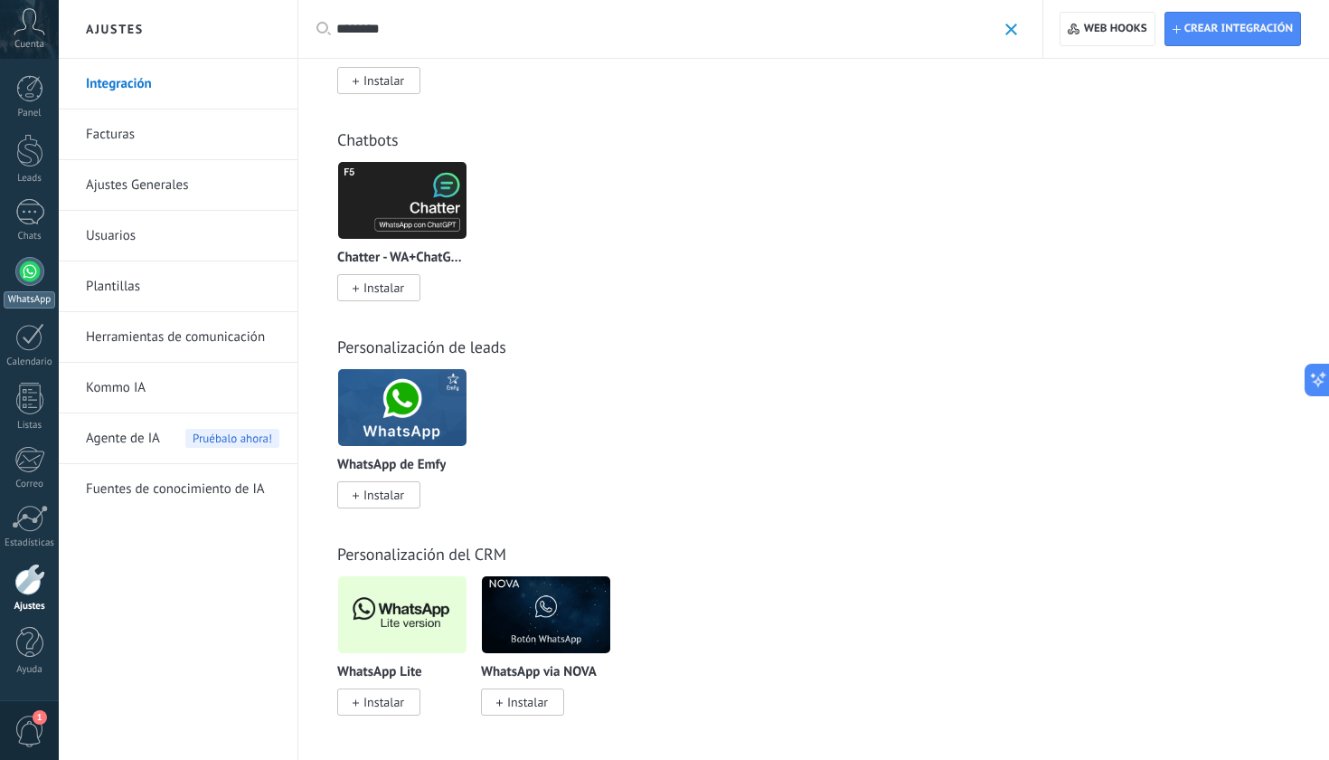
click at [16, 272] on div at bounding box center [29, 271] width 29 height 29
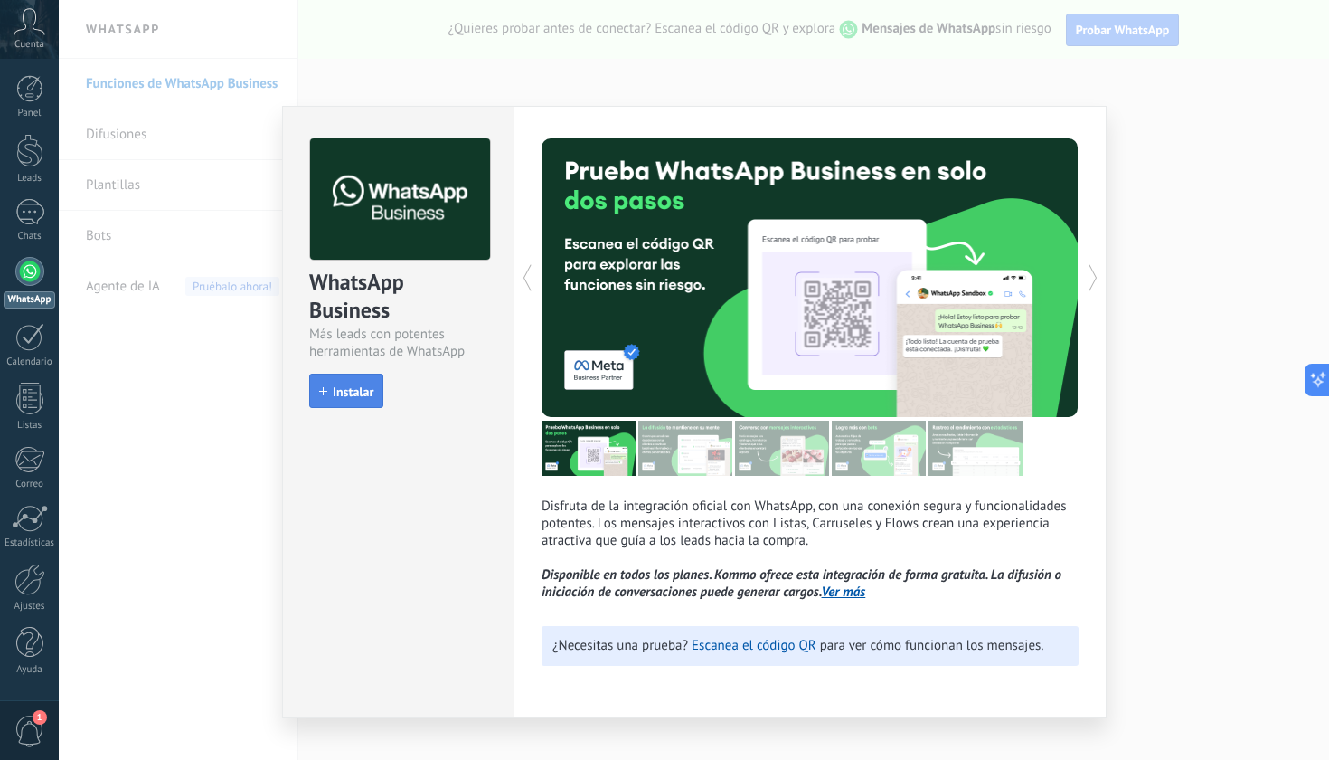
click at [366, 388] on span "Instalar" at bounding box center [353, 391] width 41 height 13
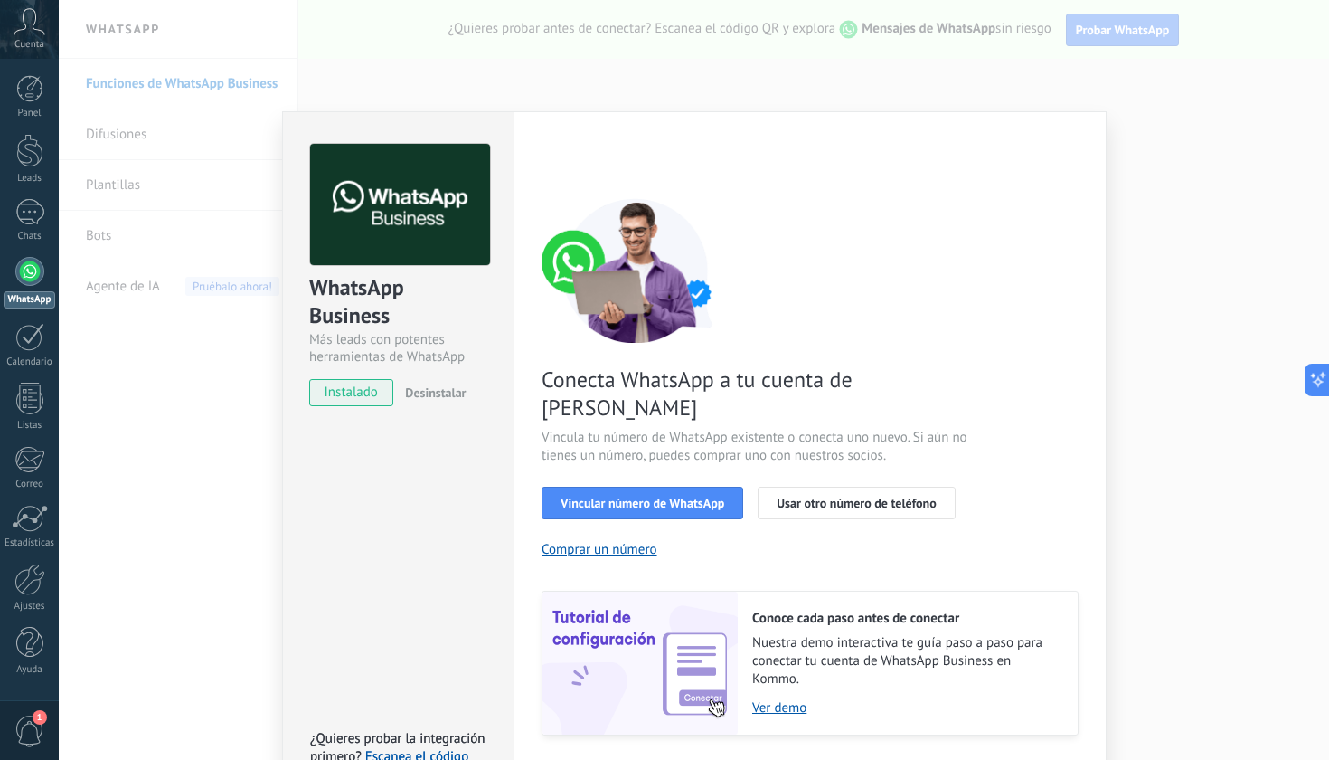
click at [1225, 261] on div "WhatsApp Business Más leads con potentes herramientas de WhatsApp instalado Des…" at bounding box center [694, 380] width 1271 height 760
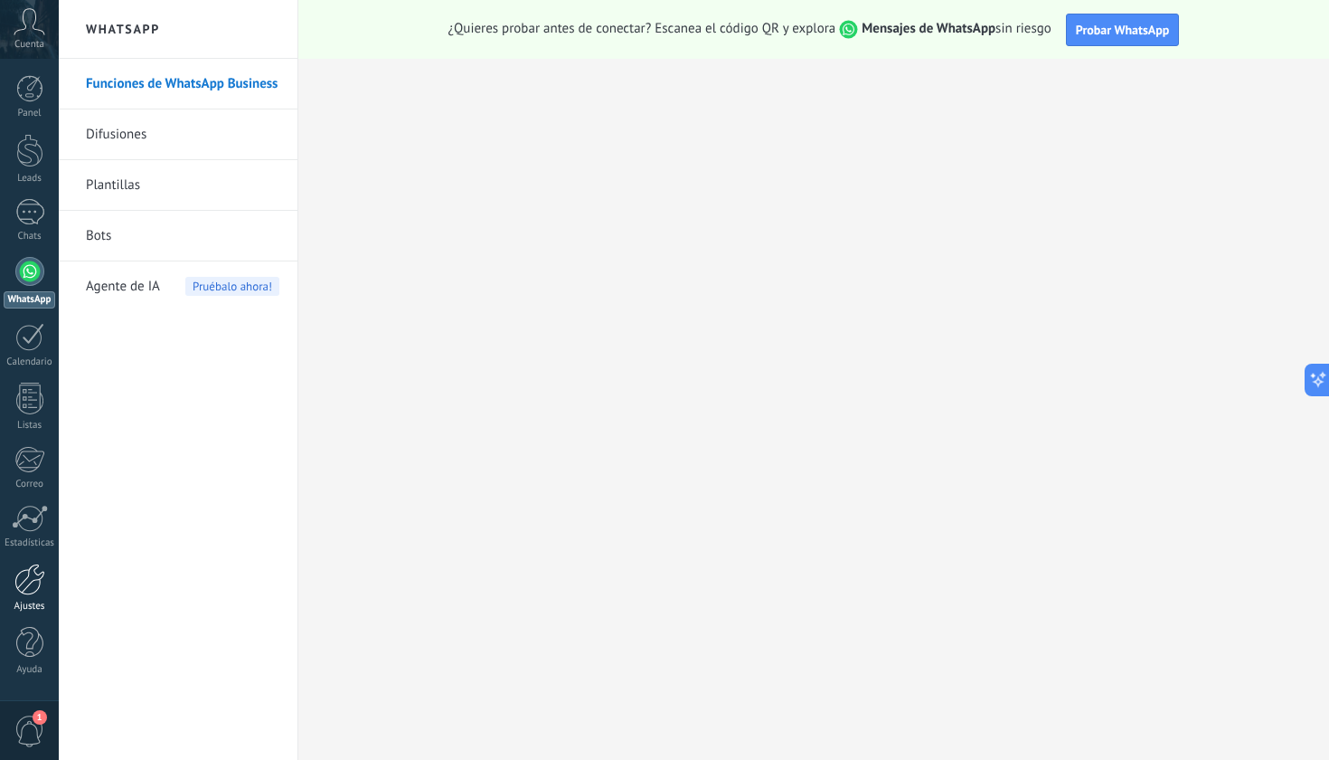
click at [26, 605] on div "Ajustes" at bounding box center [30, 607] width 52 height 12
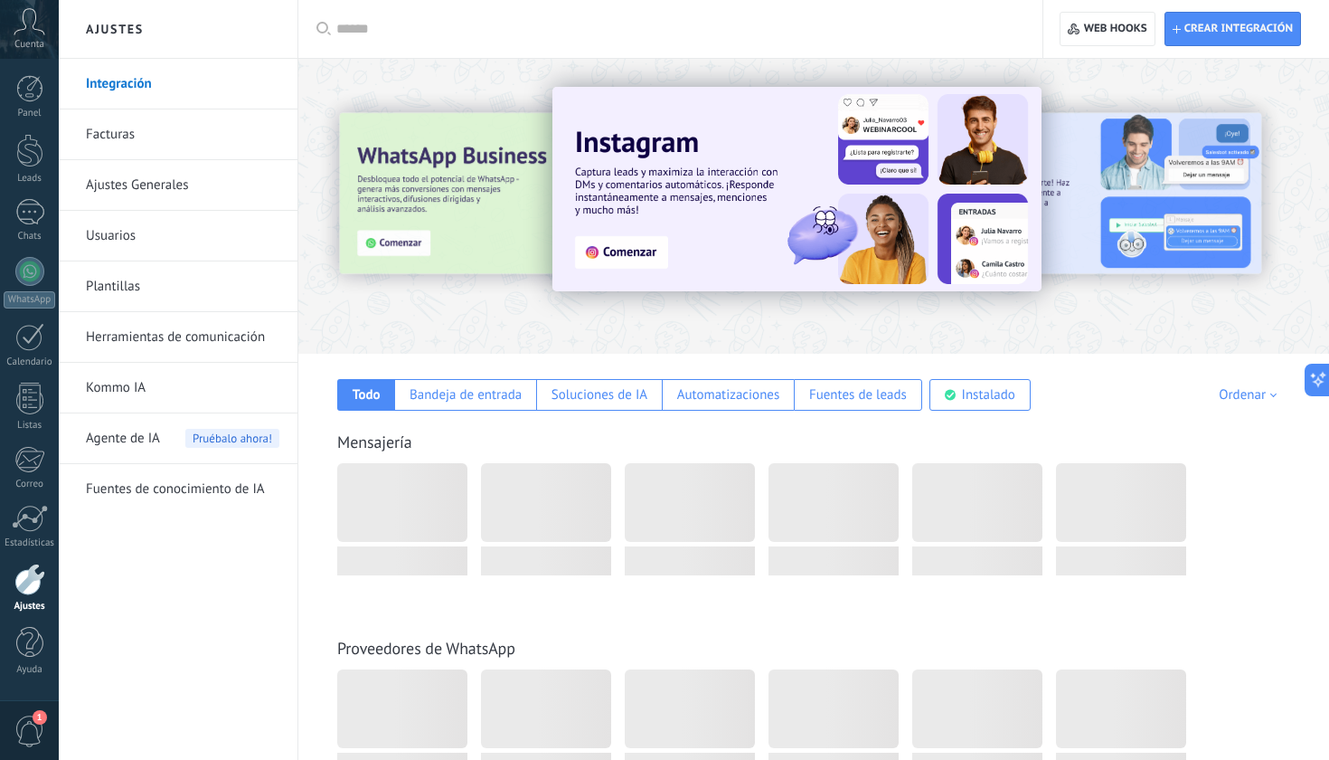
click at [506, 32] on input "text" at bounding box center [676, 29] width 681 height 19
type input "*****"
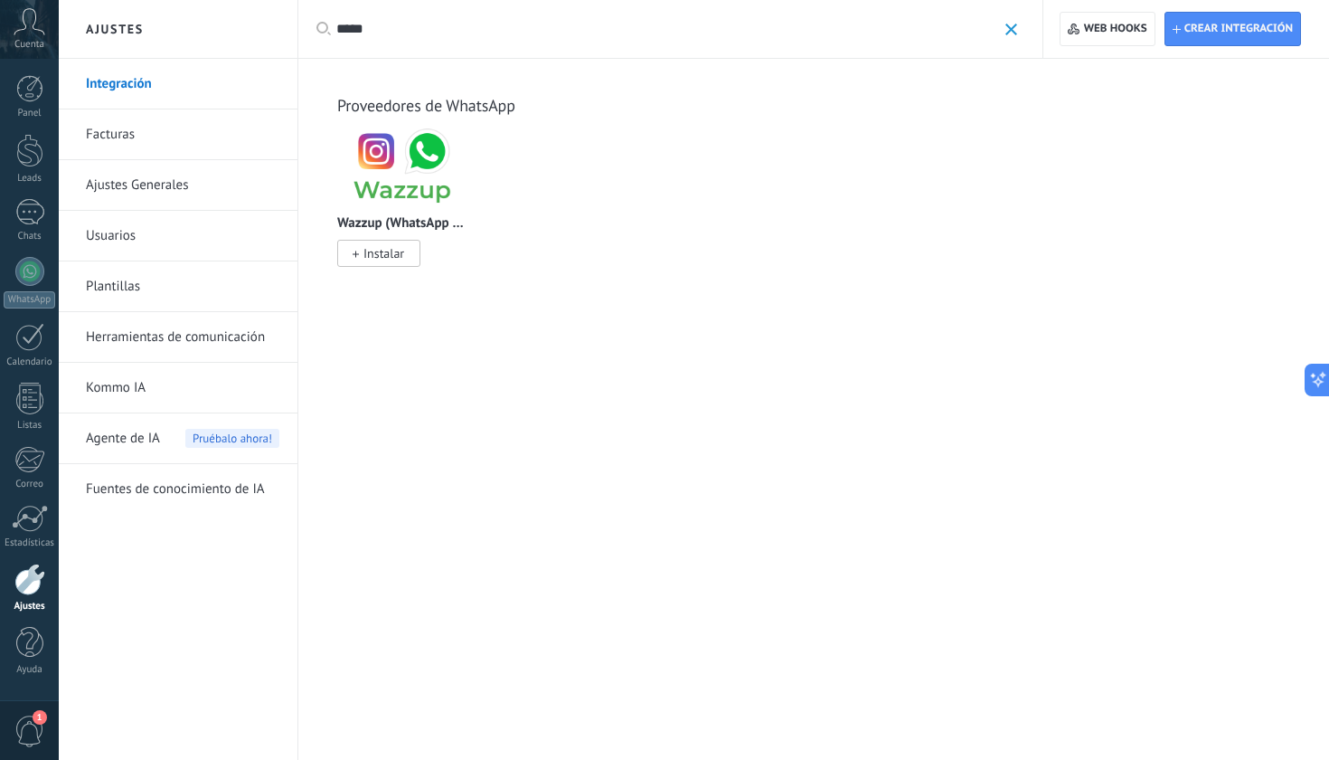
drag, startPoint x: 392, startPoint y: 28, endPoint x: 280, endPoint y: 33, distance: 112.2
click at [280, 33] on div "Ajustes Integración Facturas Ajustes Generales Usuarios Plantillas Herramientas…" at bounding box center [694, 380] width 1271 height 760
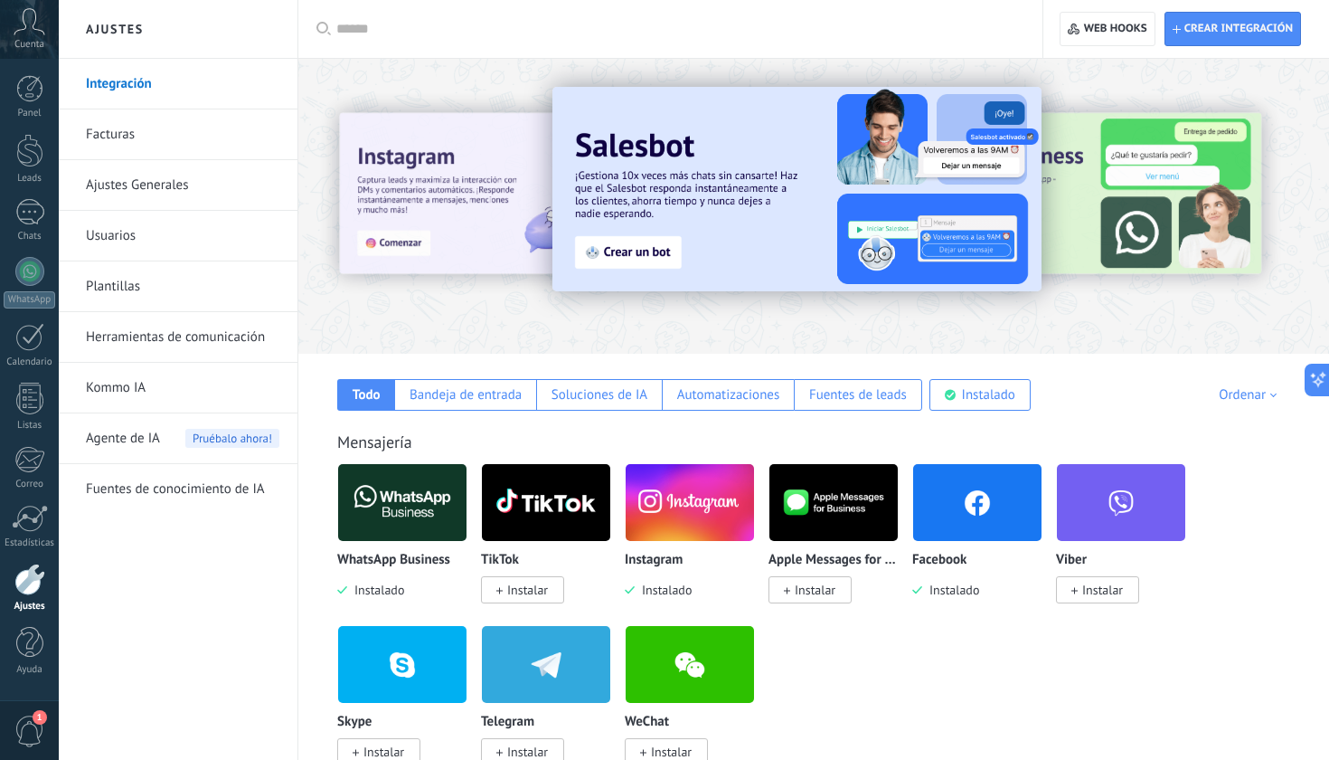
click at [675, 481] on img at bounding box center [690, 503] width 128 height 88
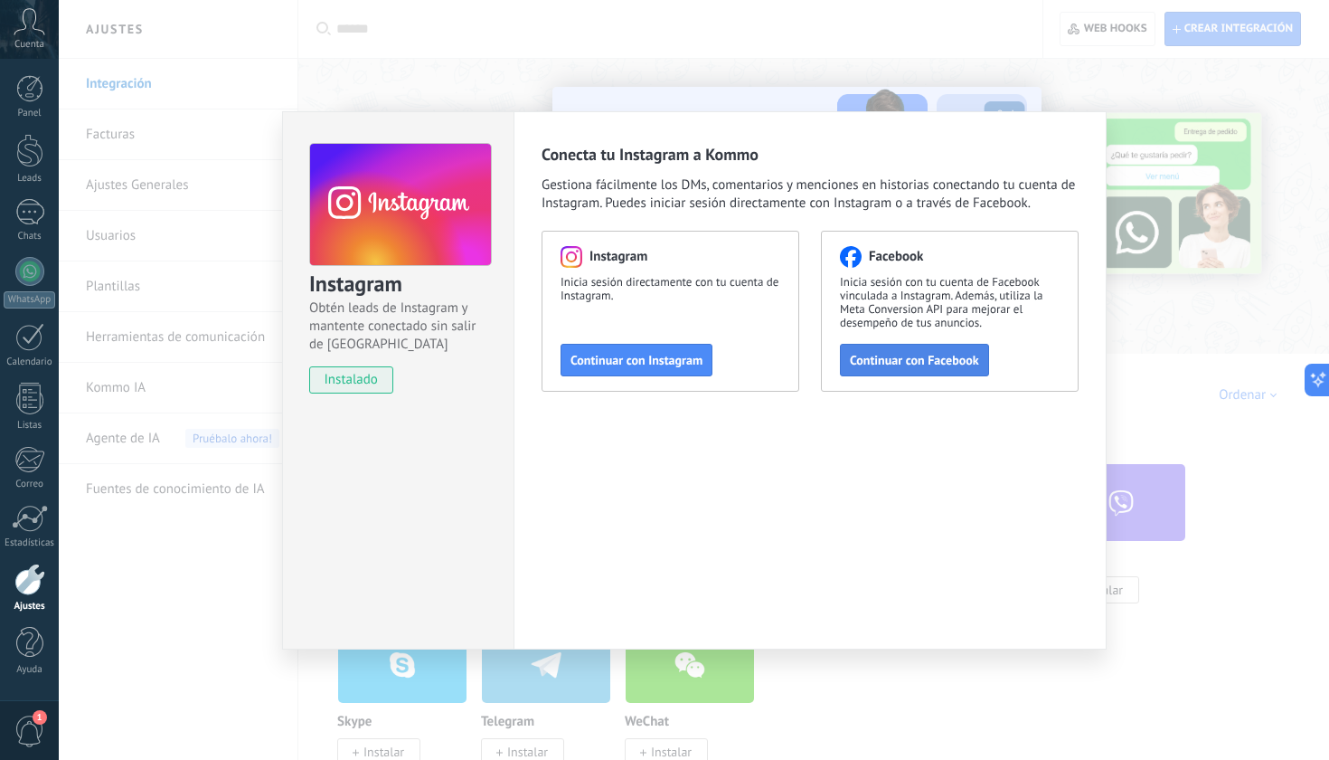
click at [904, 360] on span "Continuar con Facebook" at bounding box center [914, 360] width 129 height 13
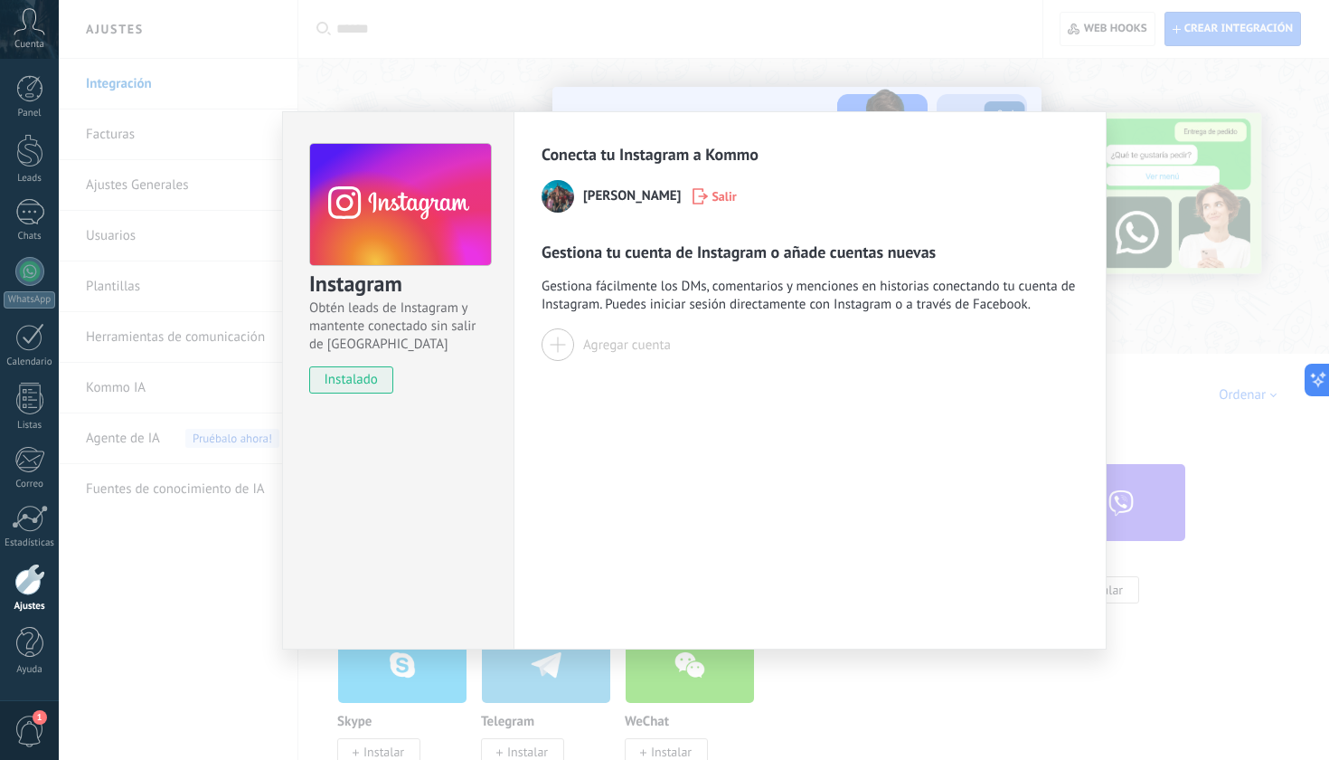
click at [608, 345] on div "Agregar cuenta" at bounding box center [627, 344] width 88 height 17
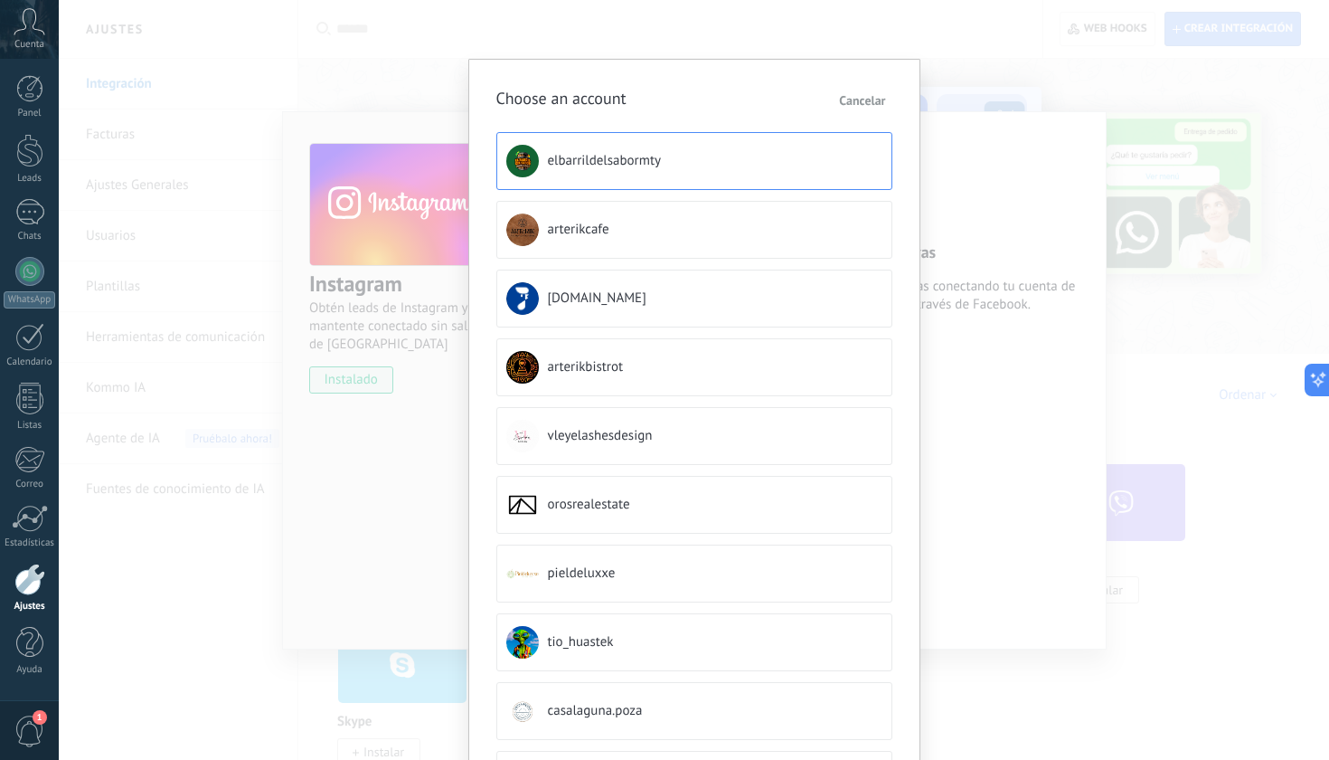
click at [662, 166] on button "elbarrildelsabormty" at bounding box center [694, 161] width 396 height 58
